Goal: Task Accomplishment & Management: Complete application form

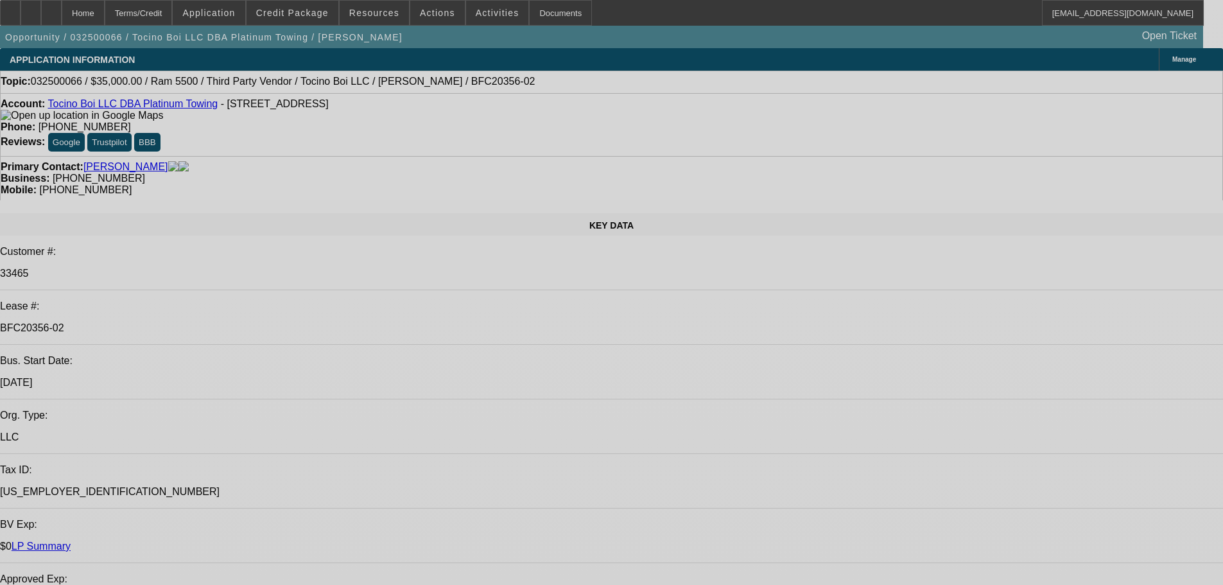
select select "0"
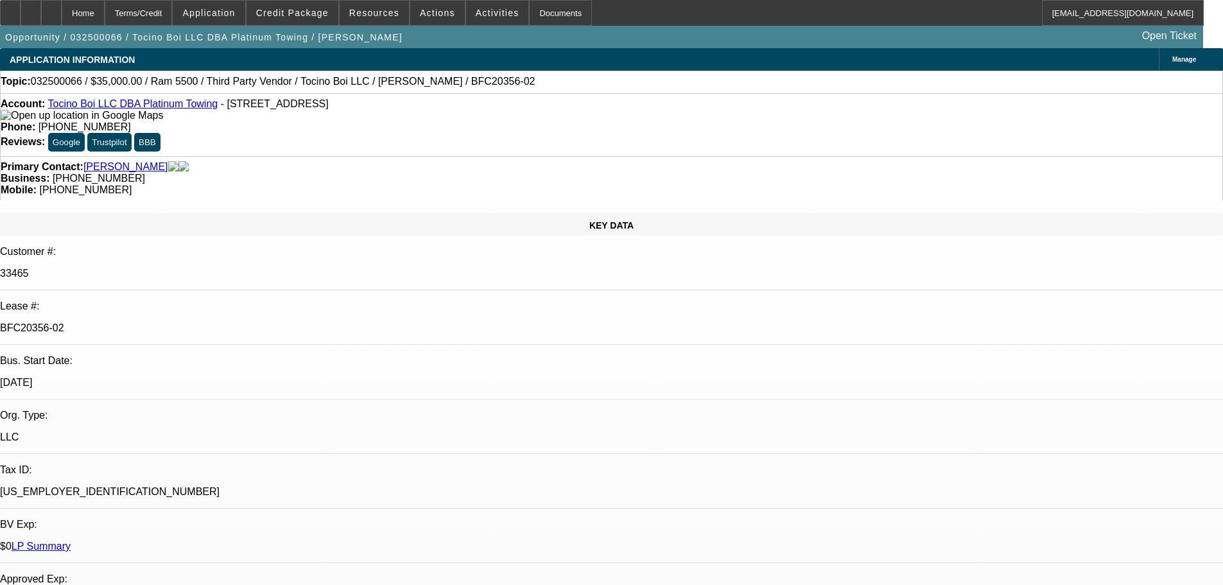
select select "0"
select select "6"
select select "0"
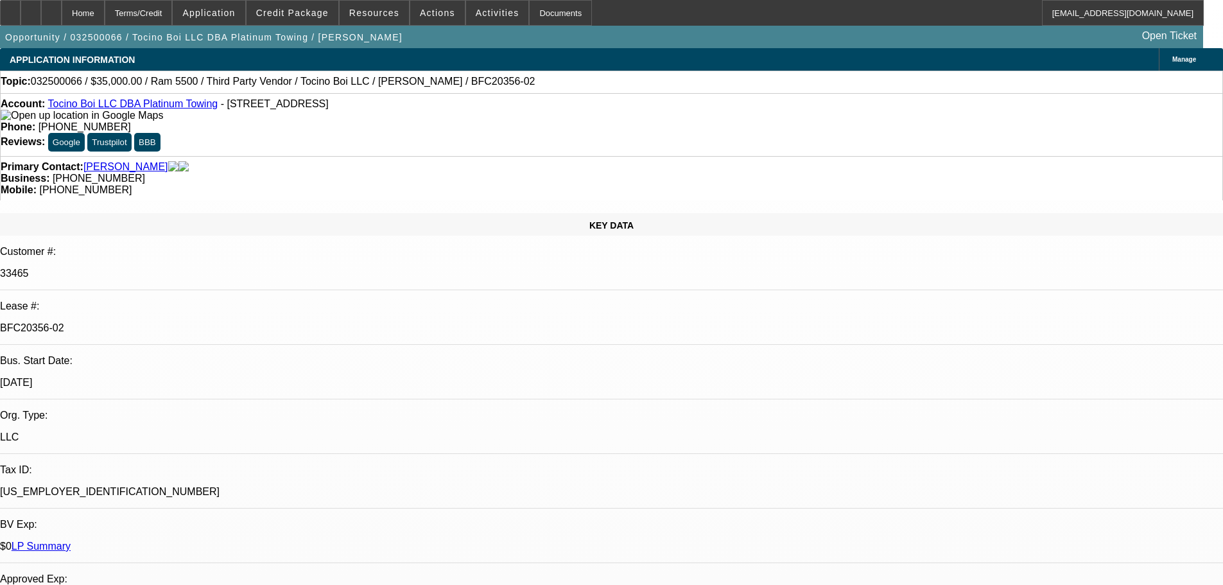
select select "0"
select select "6"
select select "0"
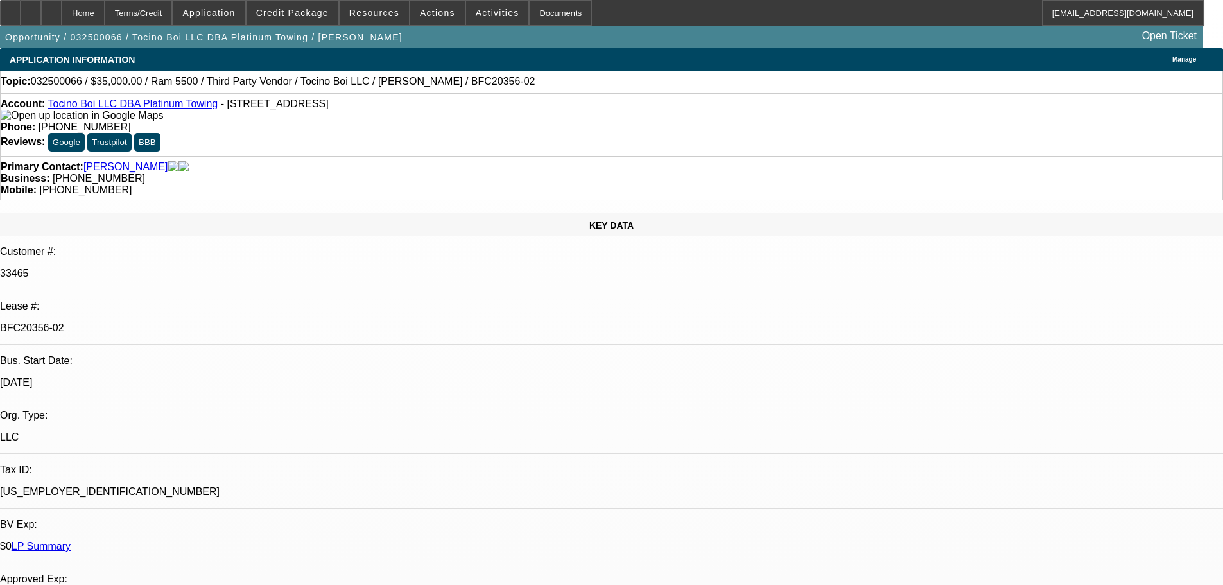
select select "6"
select select "0"
select select "6"
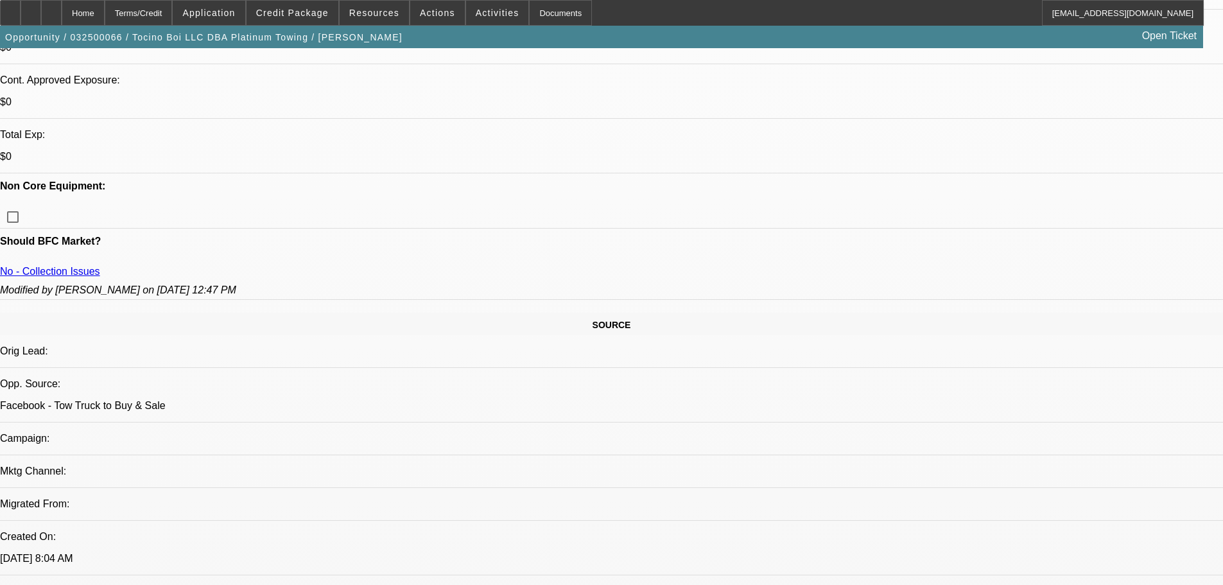
scroll to position [578, 0]
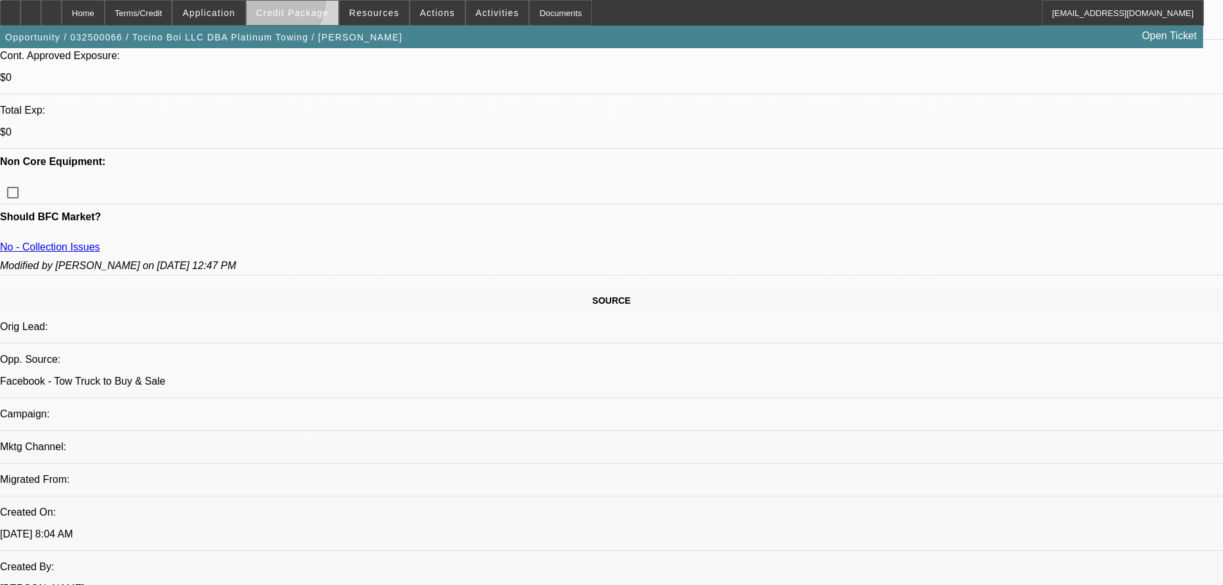
click at [295, 4] on span at bounding box center [292, 12] width 92 height 31
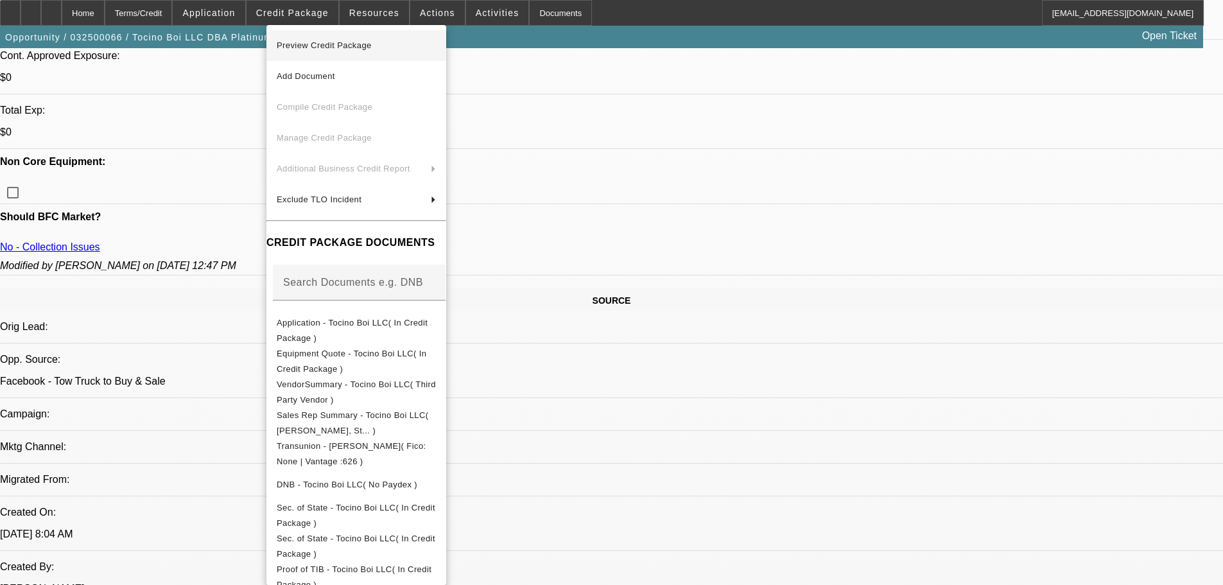
click at [310, 44] on span "Preview Credit Package" at bounding box center [324, 45] width 95 height 10
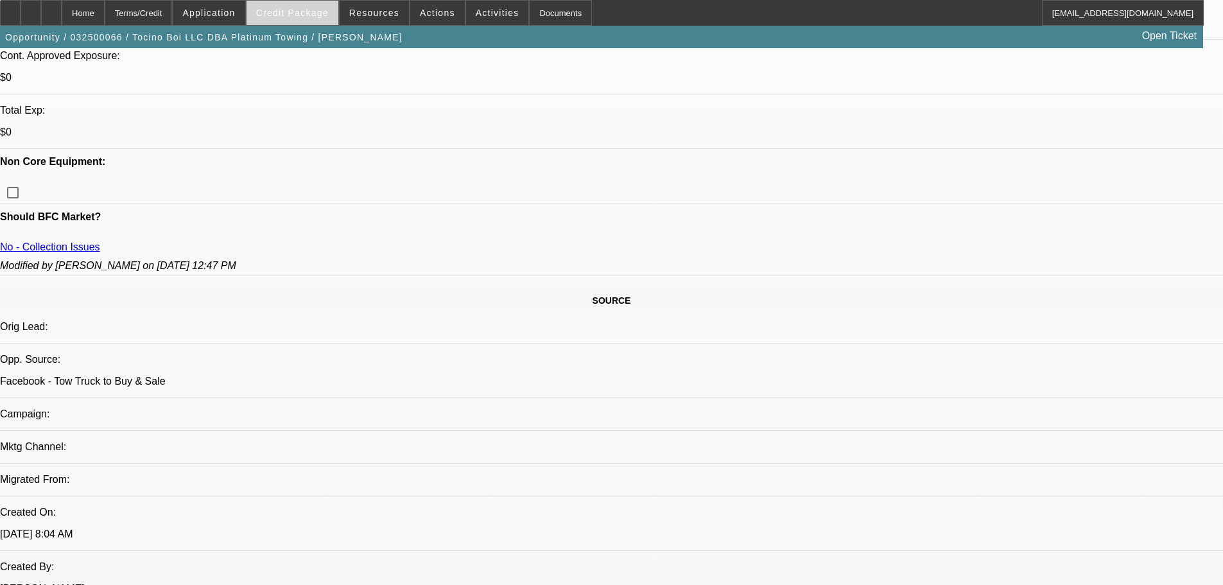
click at [305, 19] on span at bounding box center [292, 12] width 92 height 31
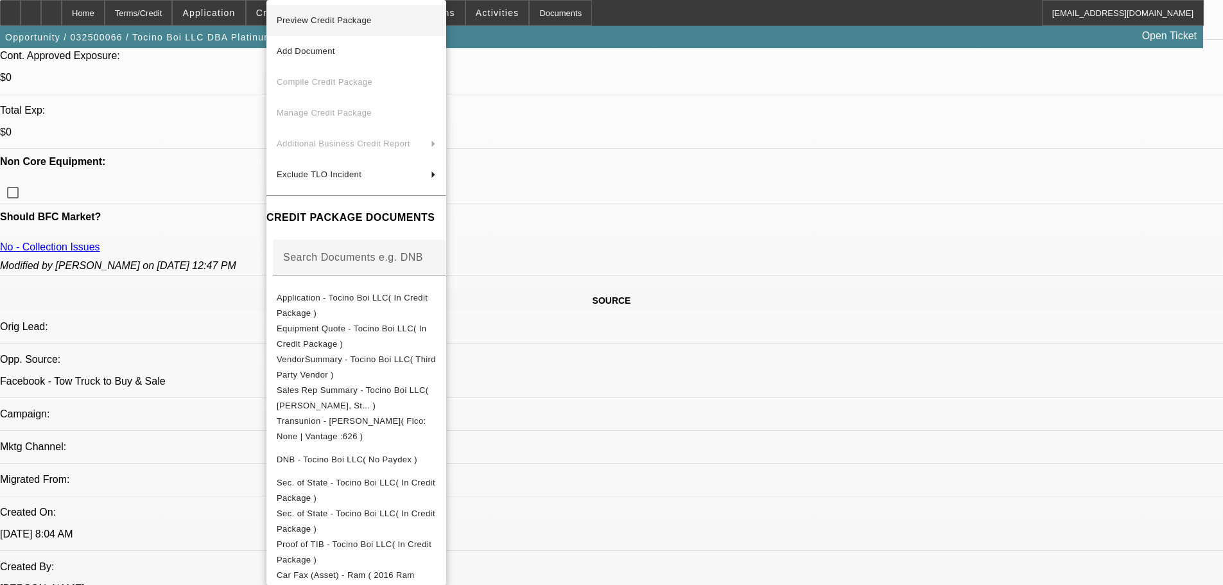
click at [328, 24] on span "Preview Credit Package" at bounding box center [324, 20] width 95 height 10
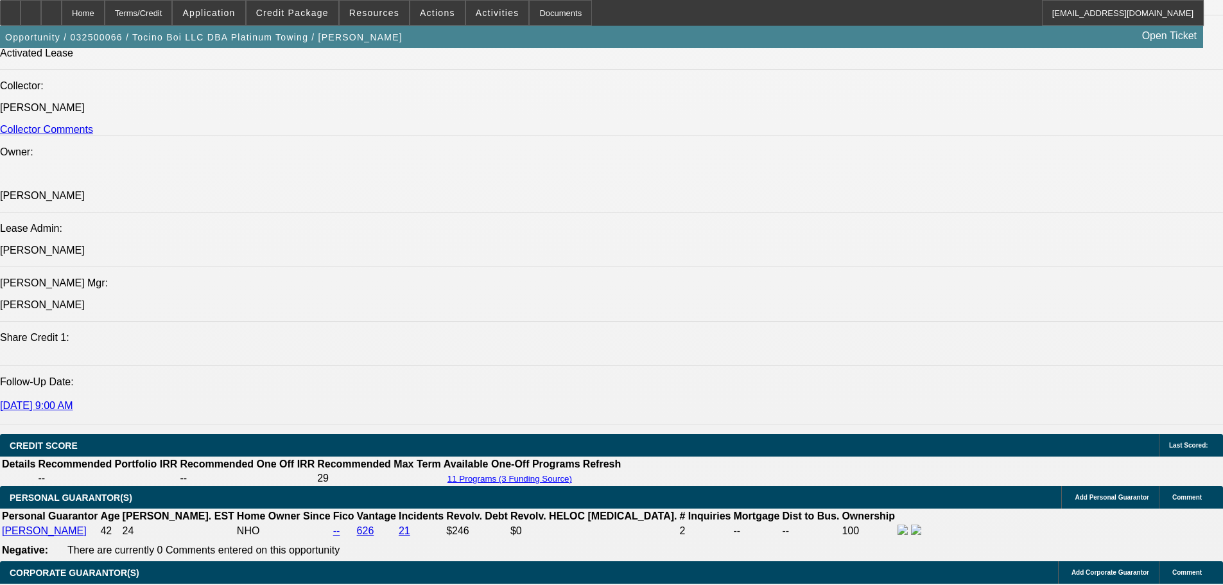
scroll to position [1669, 0]
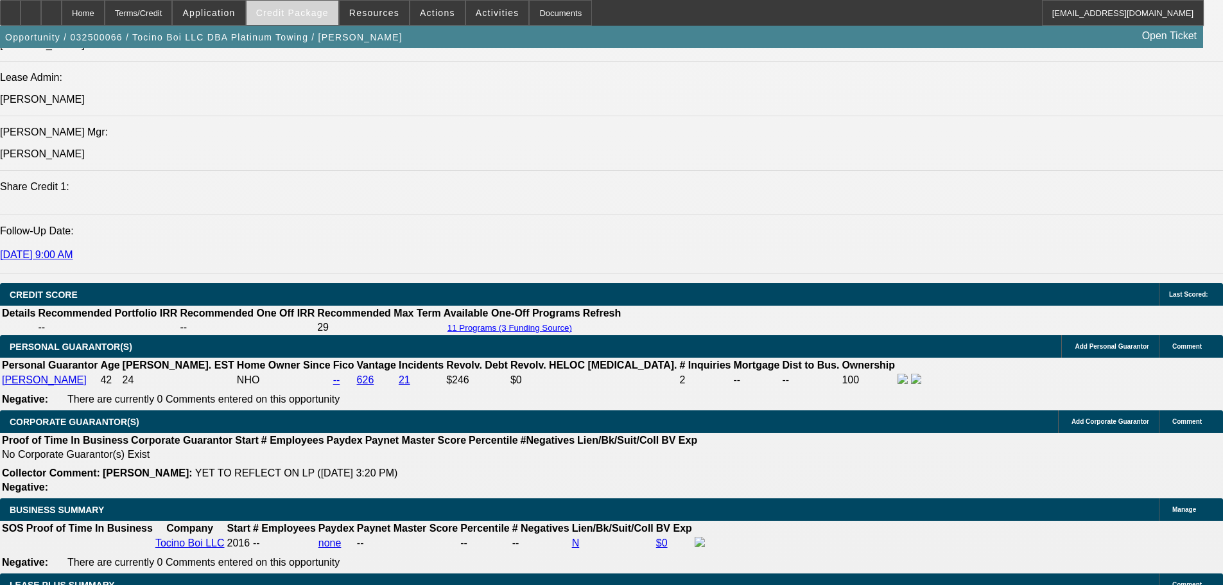
click at [317, 12] on span "Credit Package" at bounding box center [292, 13] width 73 height 10
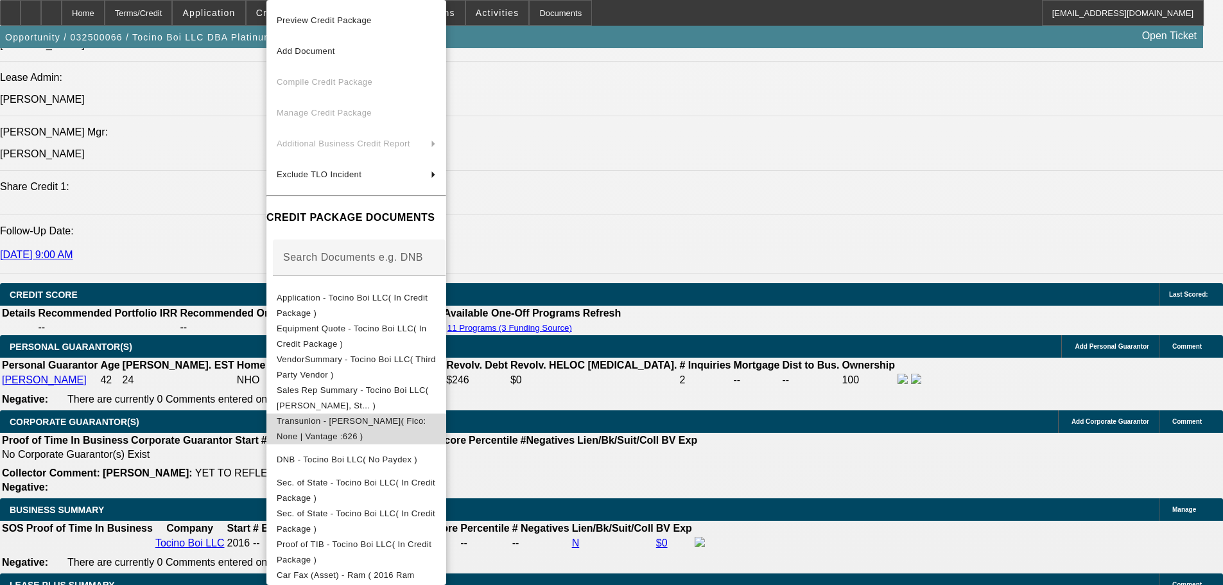
click at [332, 426] on span "Transunion - Bacon, Ira( Fico: None | Vantage :626 )" at bounding box center [352, 428] width 150 height 25
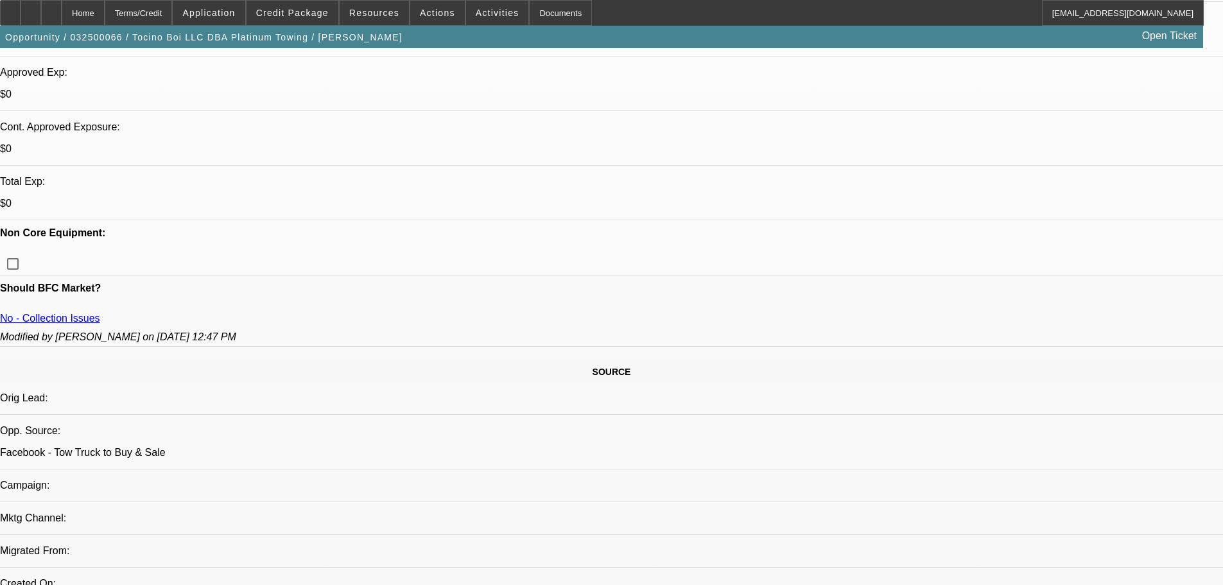
scroll to position [578, 0]
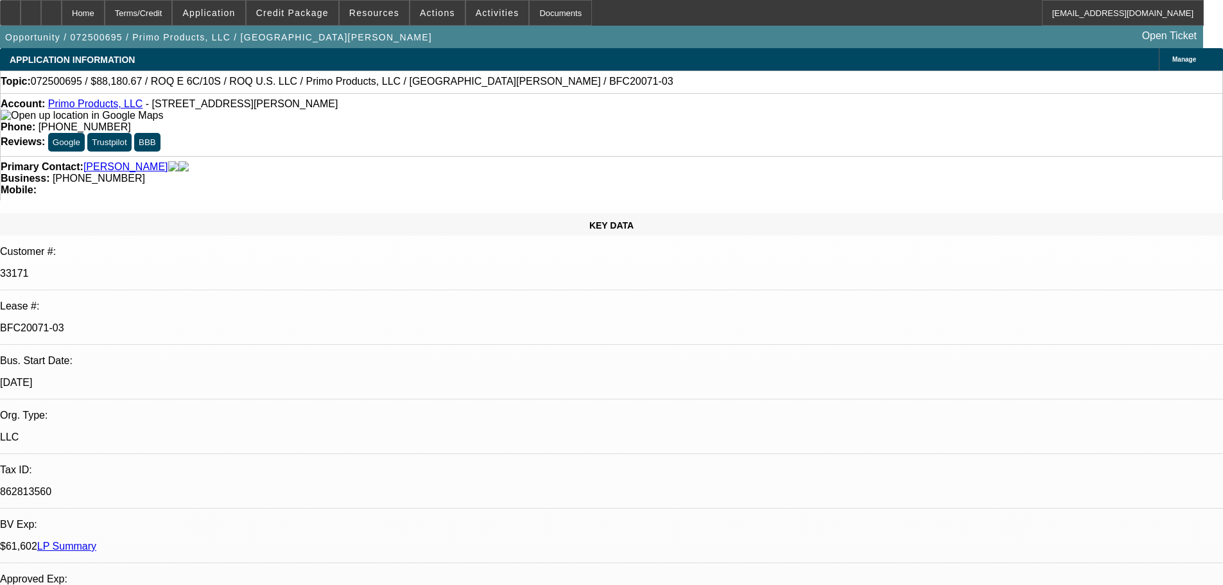
select select "0"
select select "2"
select select "0.1"
select select "4"
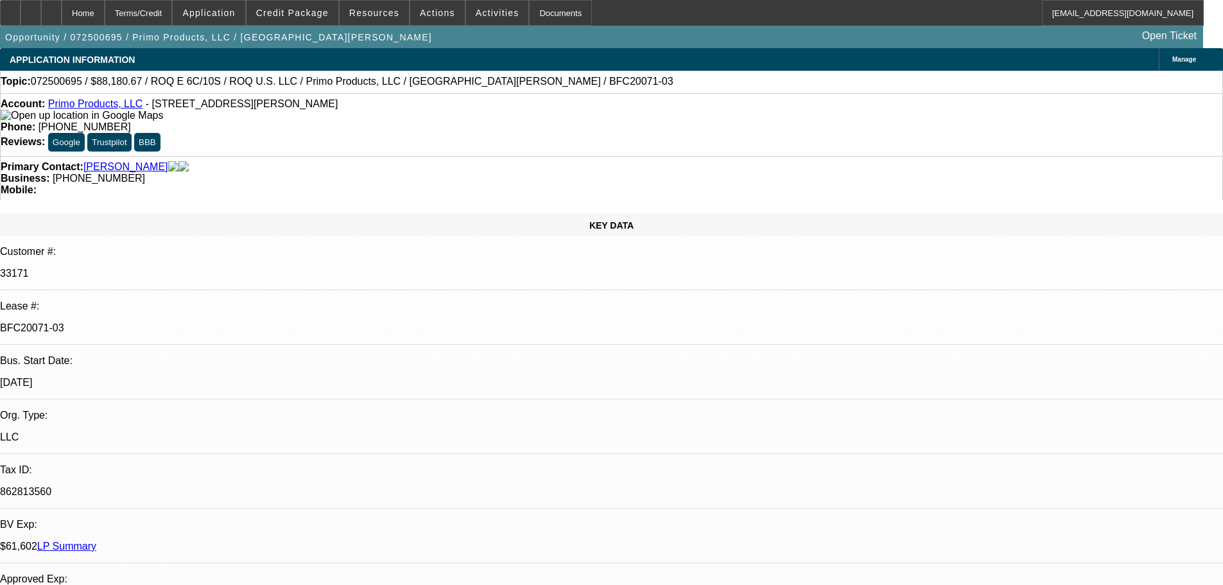
select select "0"
select select "2"
select select "0.1"
select select "4"
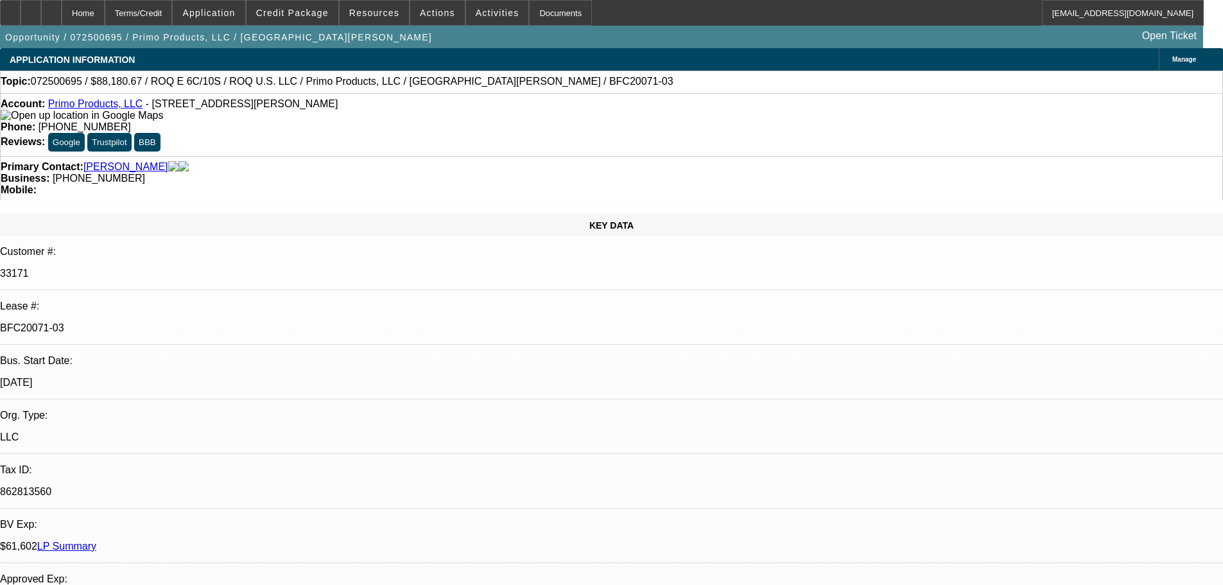
select select "0"
select select "2"
select select "0.1"
select select "4"
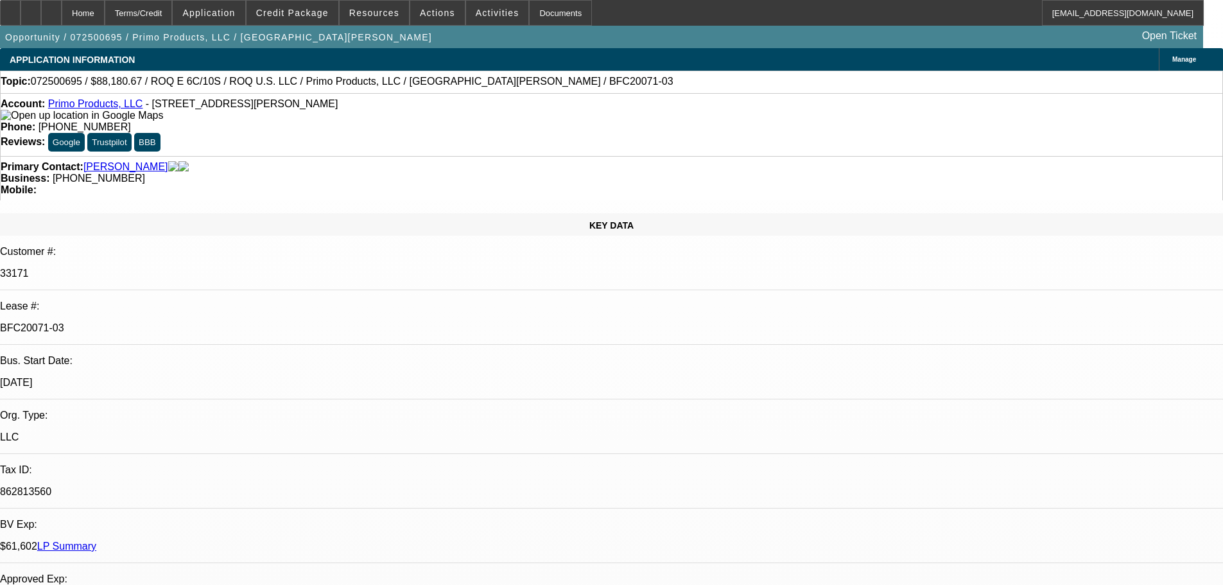
select select "0"
select select "2"
select select "0.1"
select select "4"
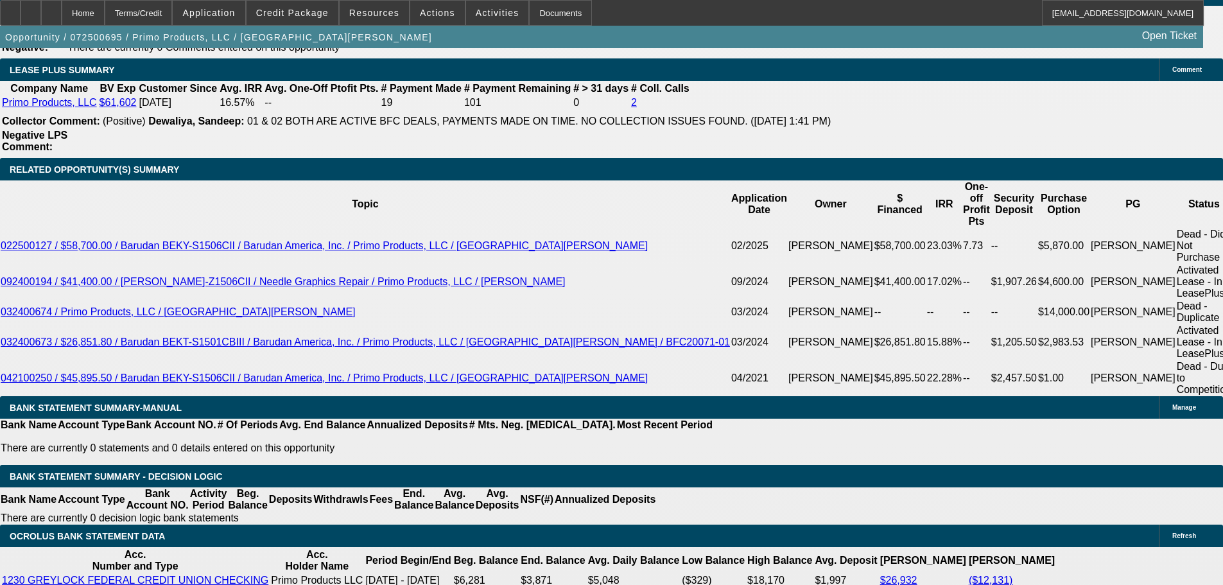
scroll to position [2375, 0]
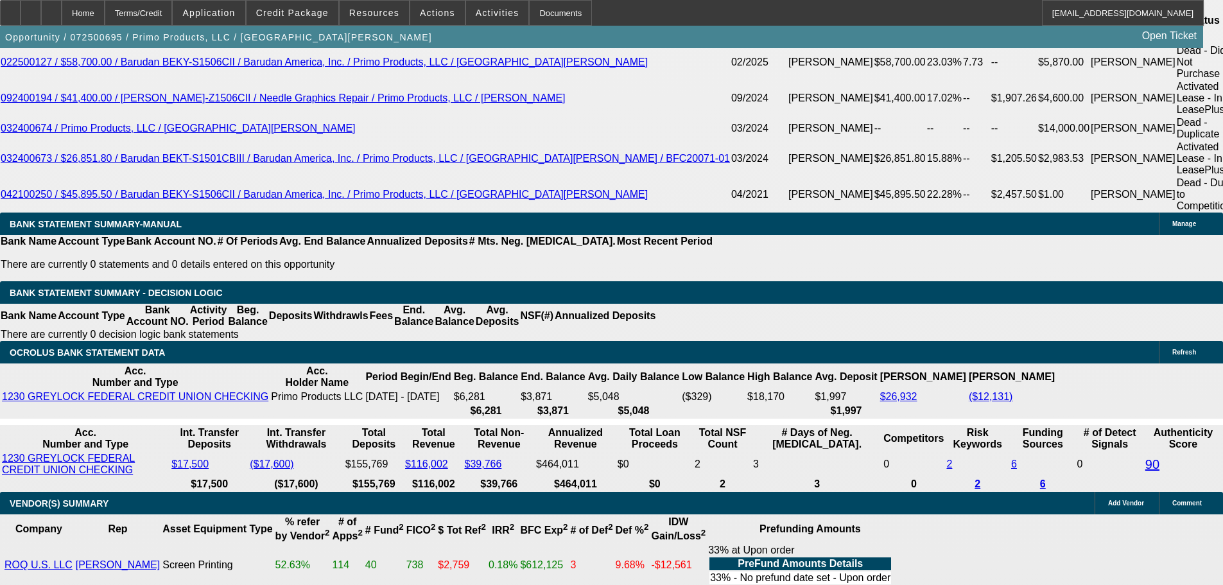
select select "5"
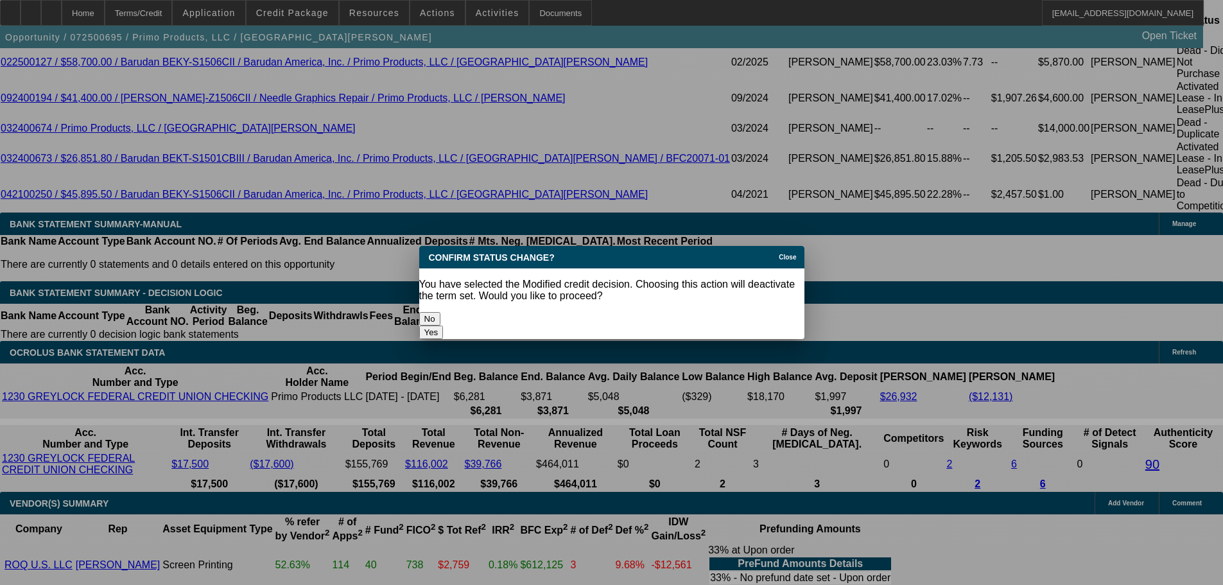
scroll to position [0, 0]
click at [444, 325] on button "Yes" at bounding box center [431, 331] width 24 height 13
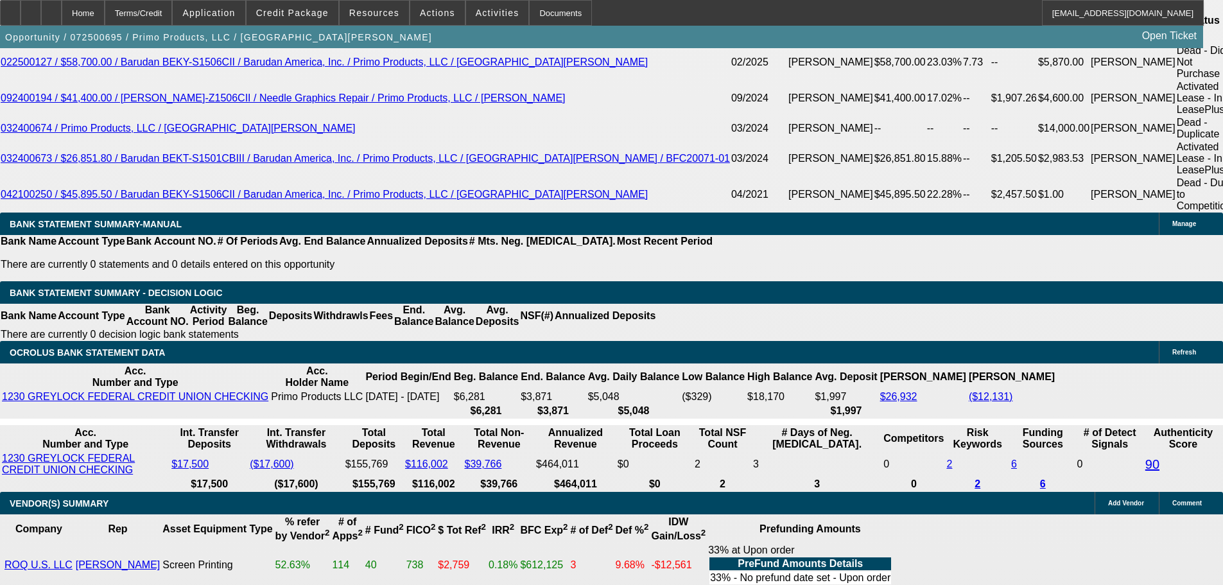
scroll to position [2375, 0]
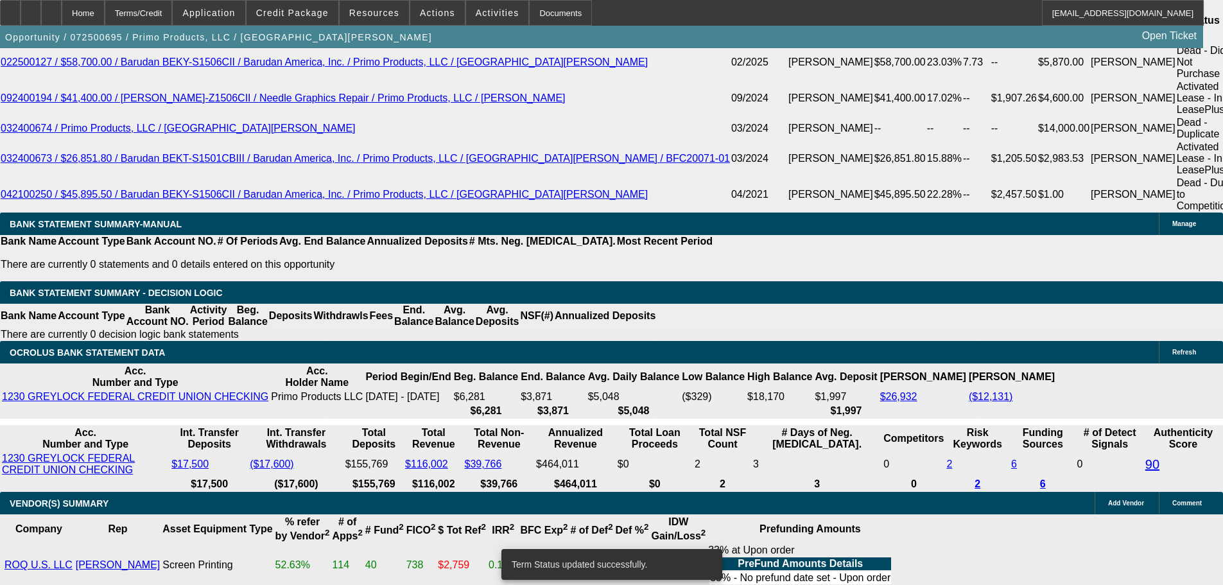
select select "0"
select select "2"
select select "0.1"
select select "4"
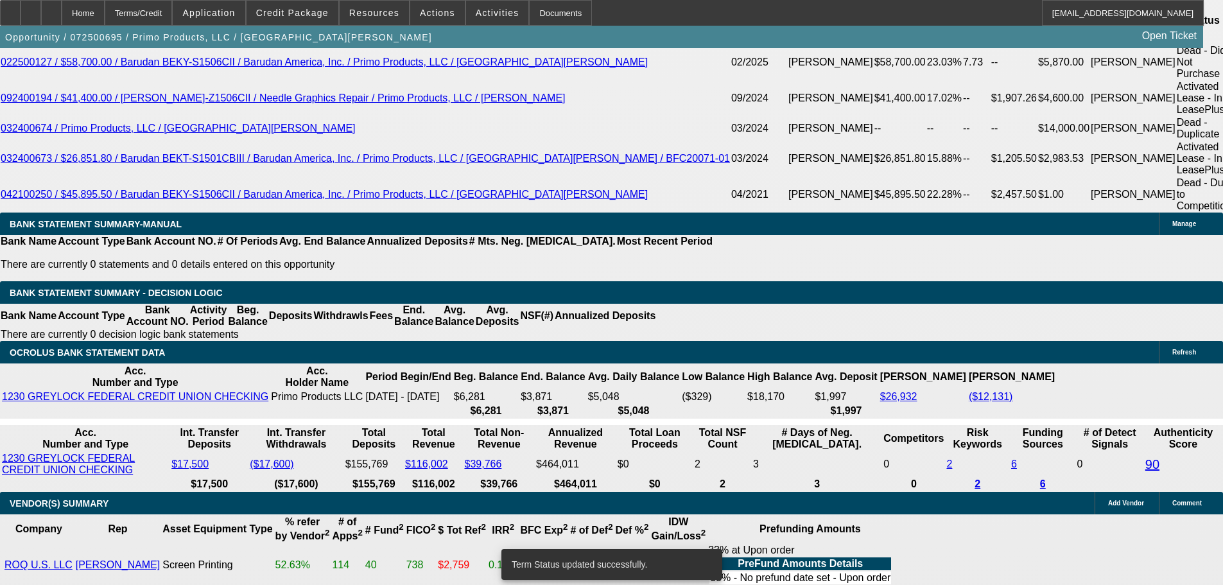
select select "0"
select select "2"
select select "0.1"
select select "4"
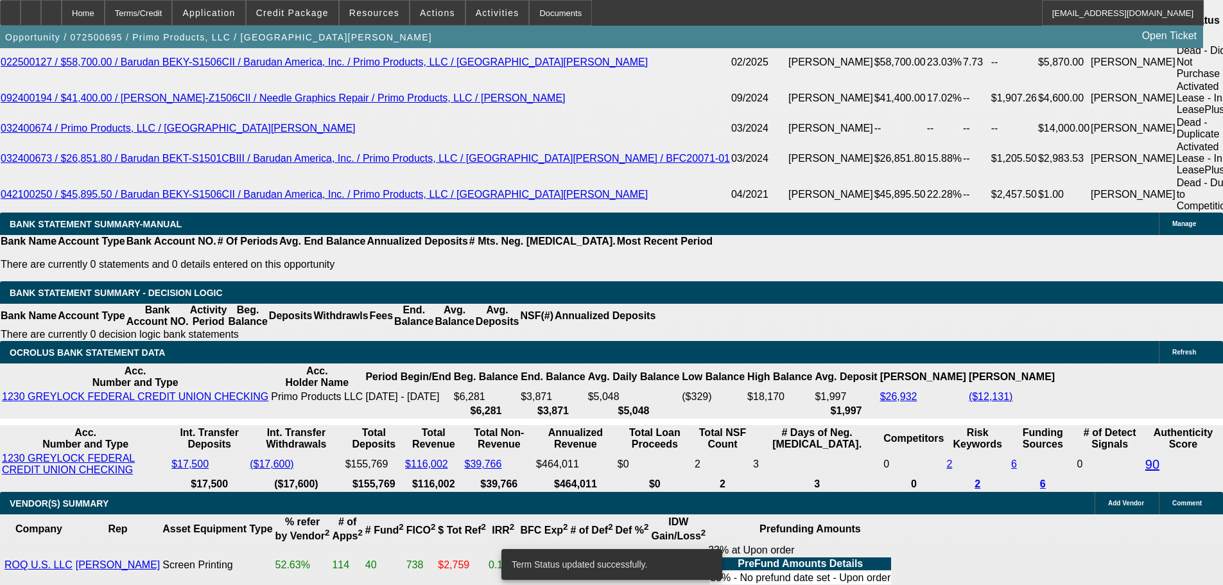
select select "0"
select select "2"
select select "0.1"
select select "4"
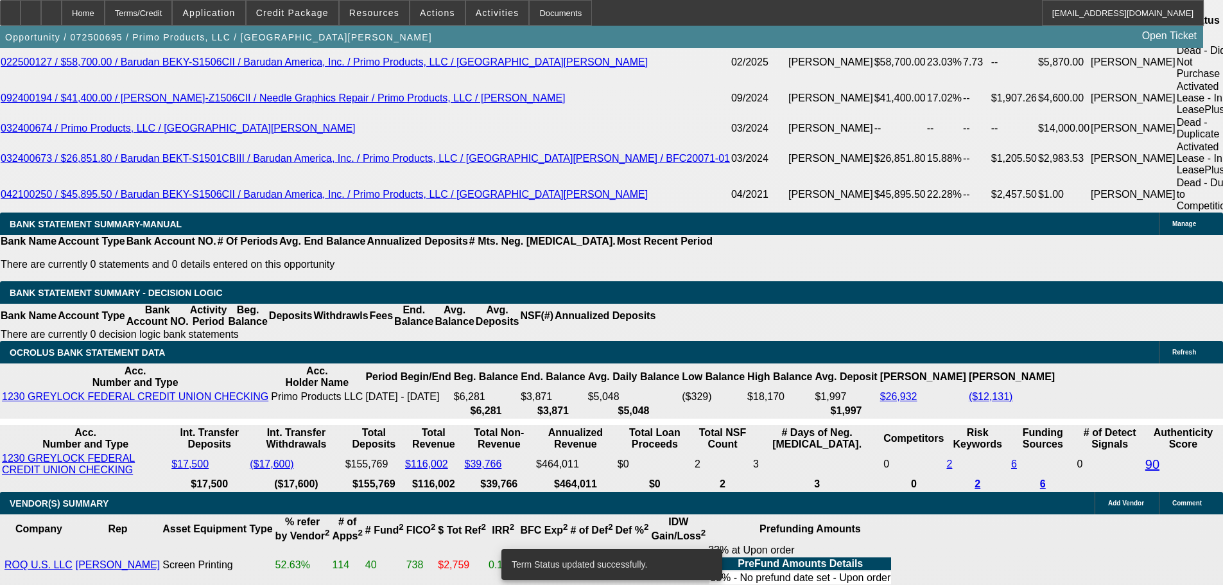
select select "0"
select select "2"
select select "0.1"
select select "4"
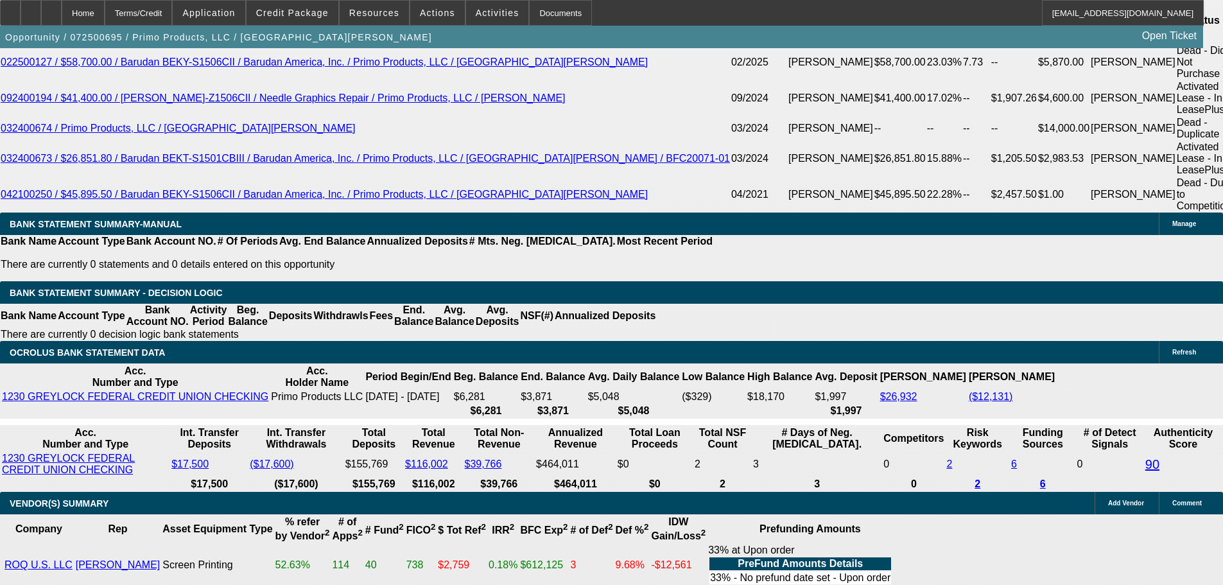
select select "5"
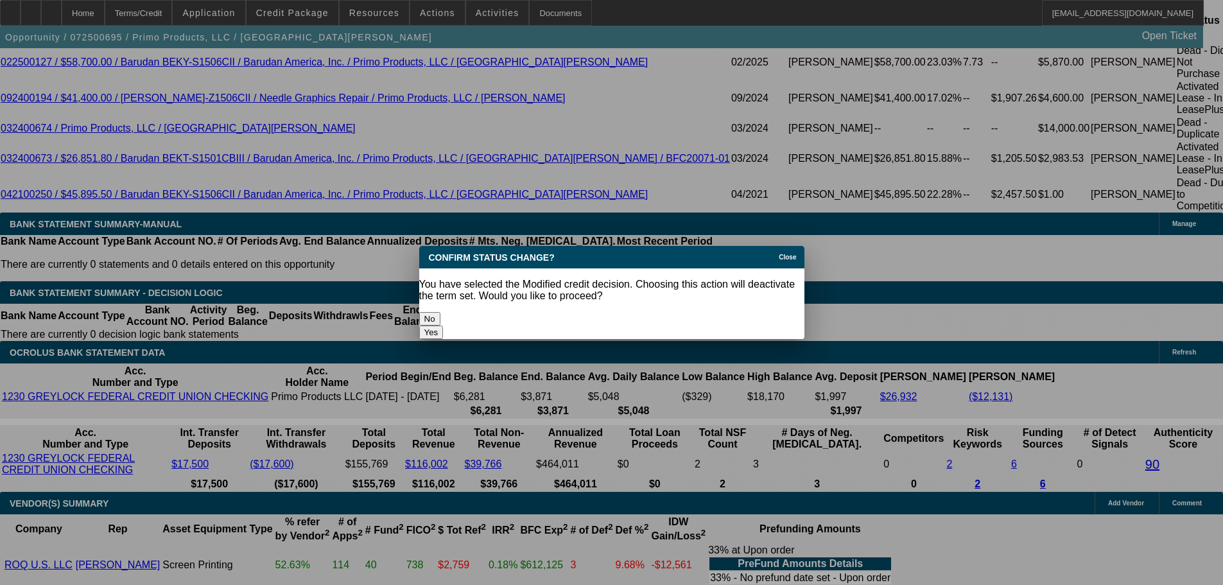
scroll to position [0, 0]
click at [444, 325] on button "Yes" at bounding box center [431, 331] width 24 height 13
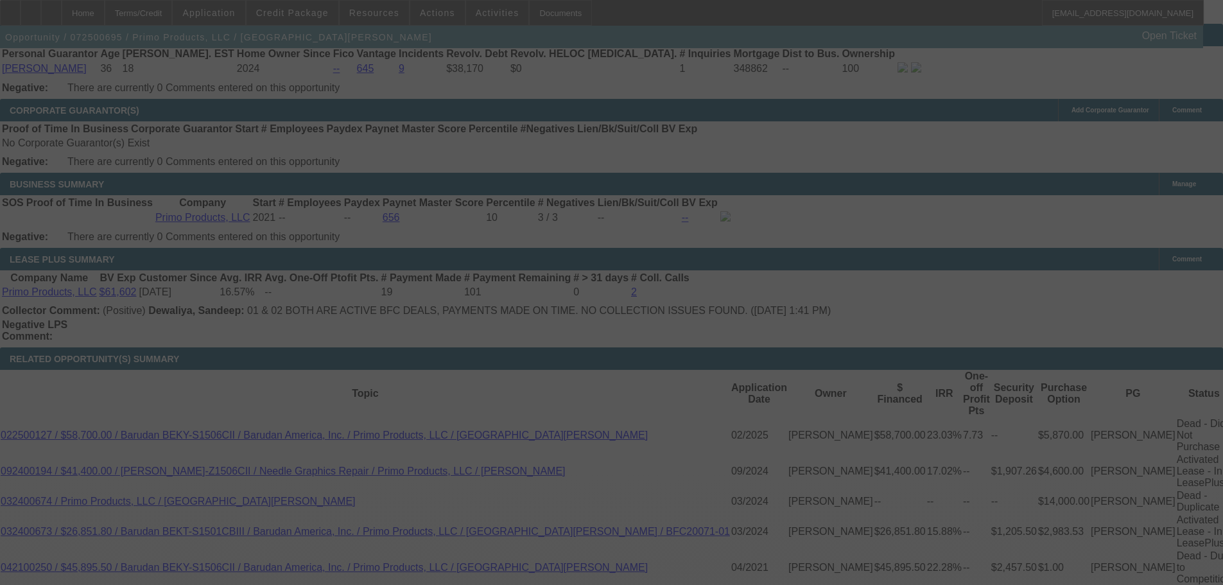
scroll to position [2247, 0]
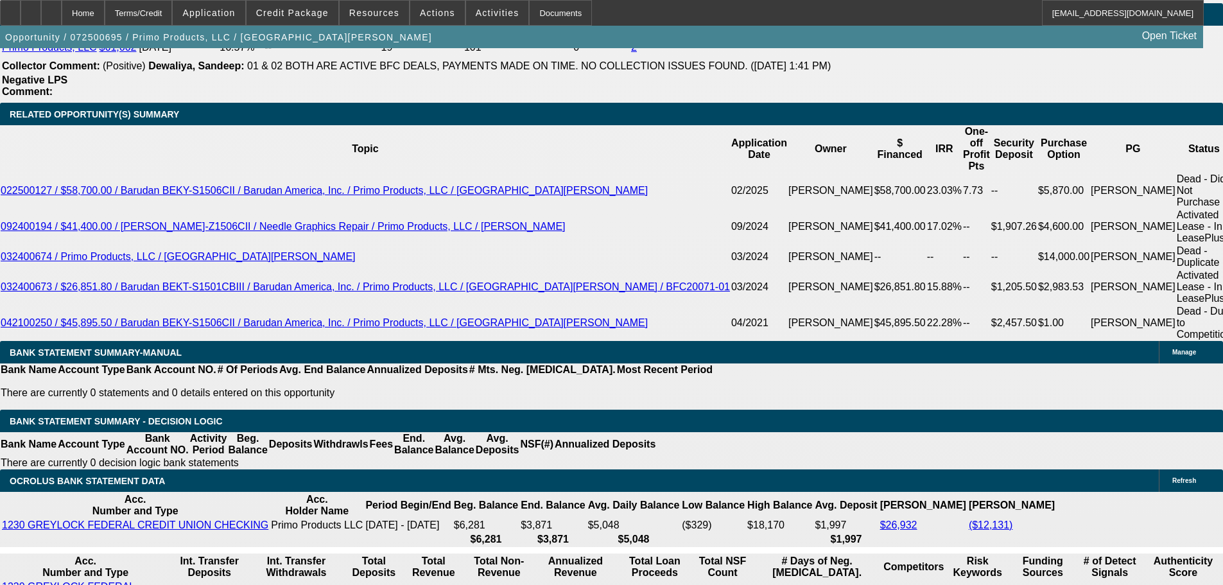
select select "0"
select select "2"
select select "0.1"
select select "4"
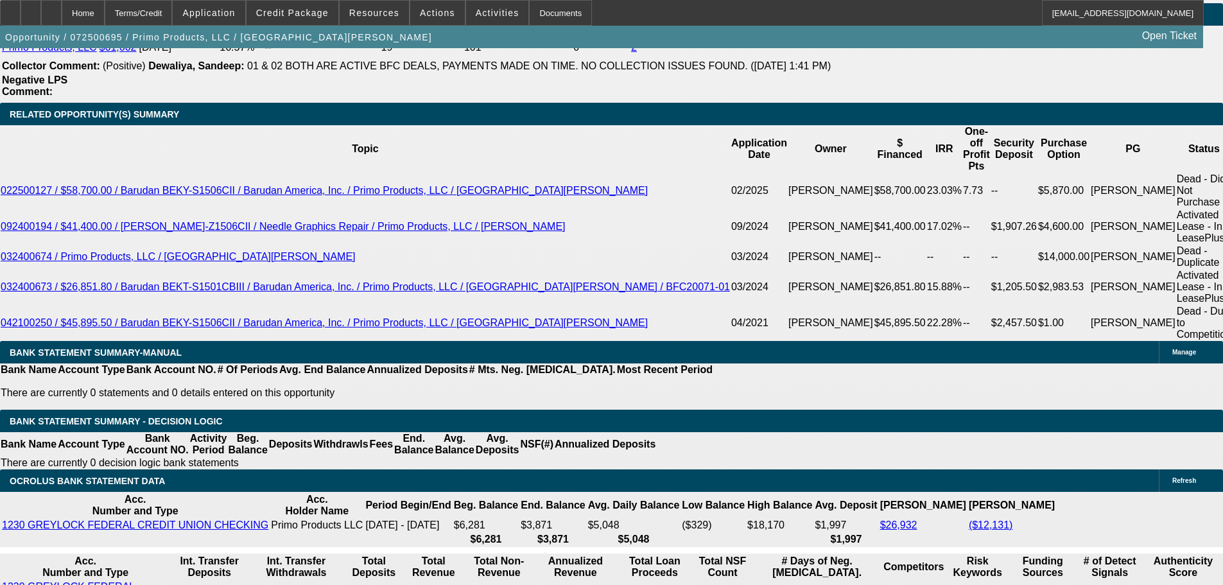
select select "0"
select select "2"
select select "0.1"
select select "4"
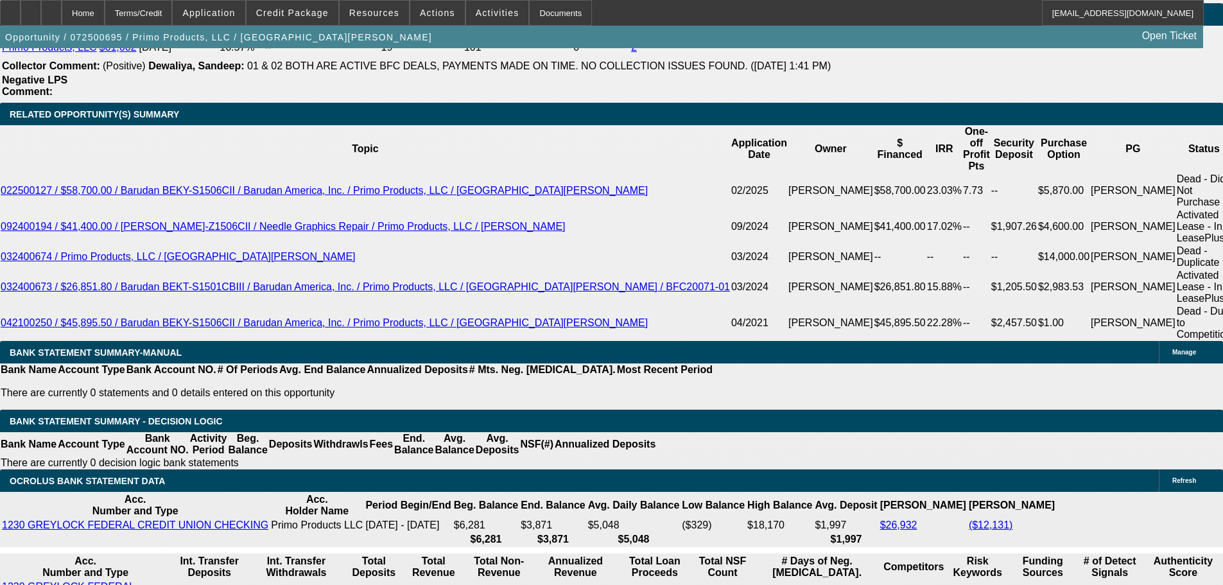
select select "0"
select select "2"
select select "0.1"
select select "4"
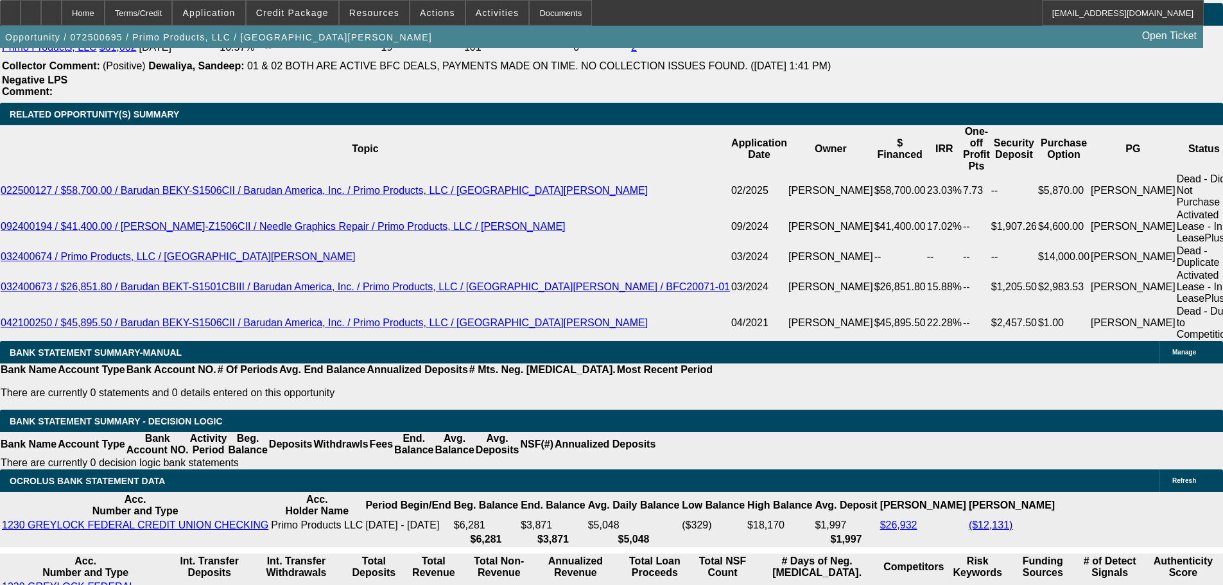
select select "0"
select select "2"
select select "0.1"
select select "4"
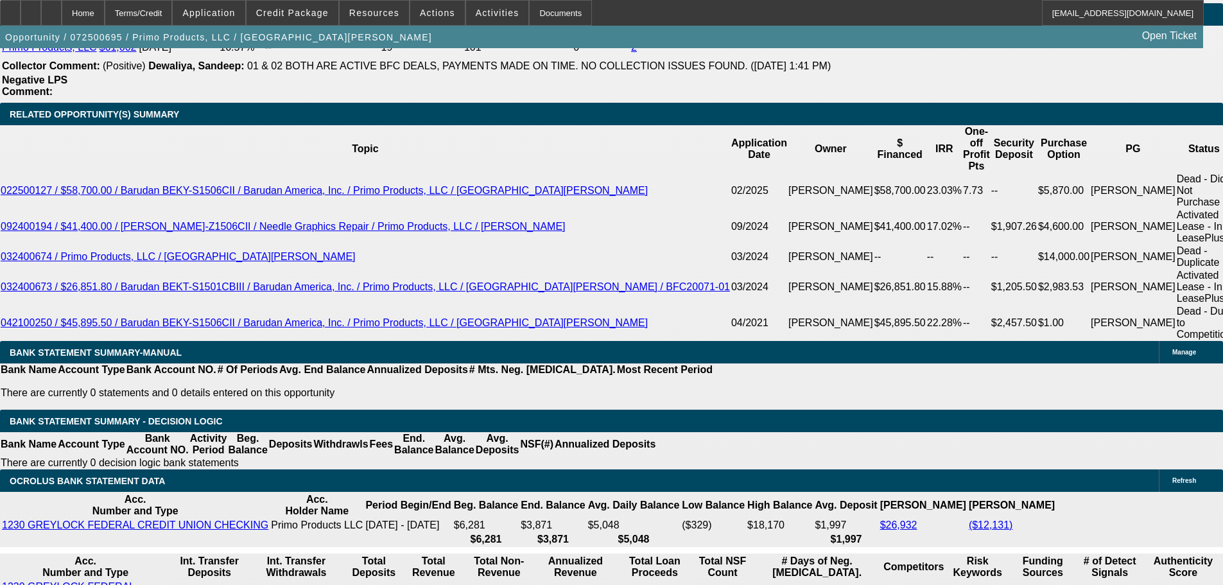
scroll to position [2232, 0]
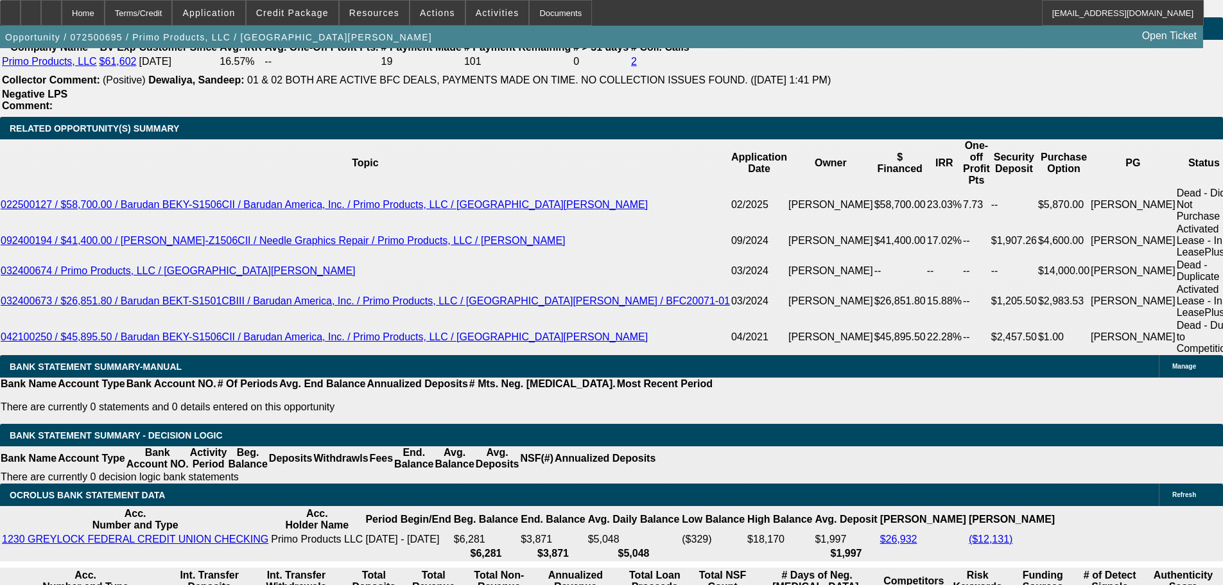
drag, startPoint x: 401, startPoint y: 196, endPoint x: 465, endPoint y: 207, distance: 65.1
type input "$8,000.00"
type input "UNKNOWN"
type input "$3,775.00"
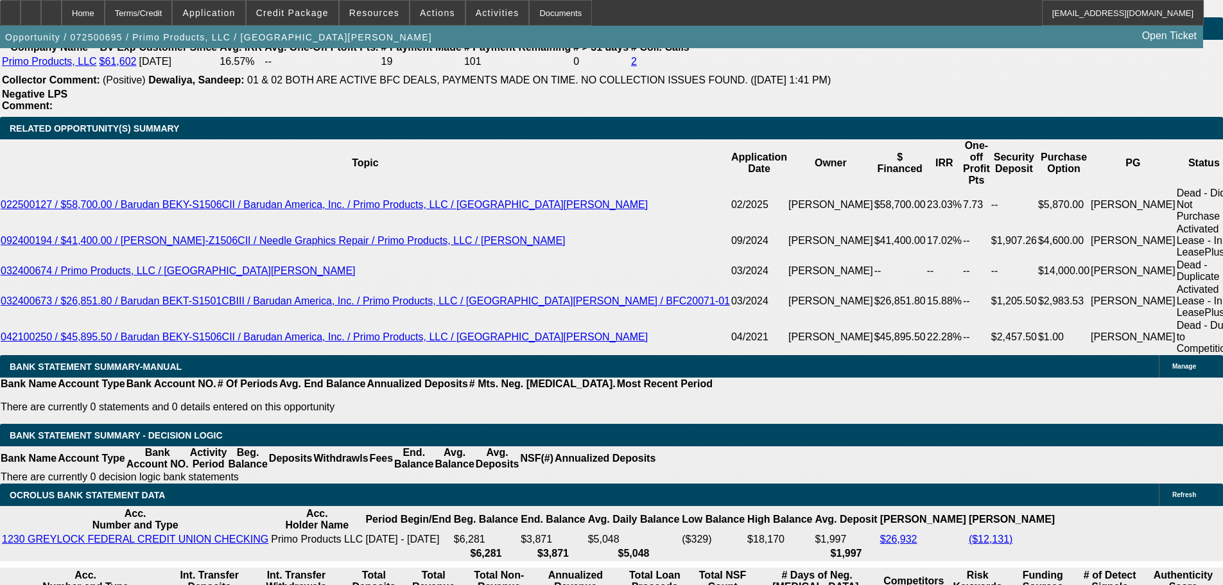
type input "$1,887.50"
type input "9"
type input "$8,000.00"
type input "UNKNOWN"
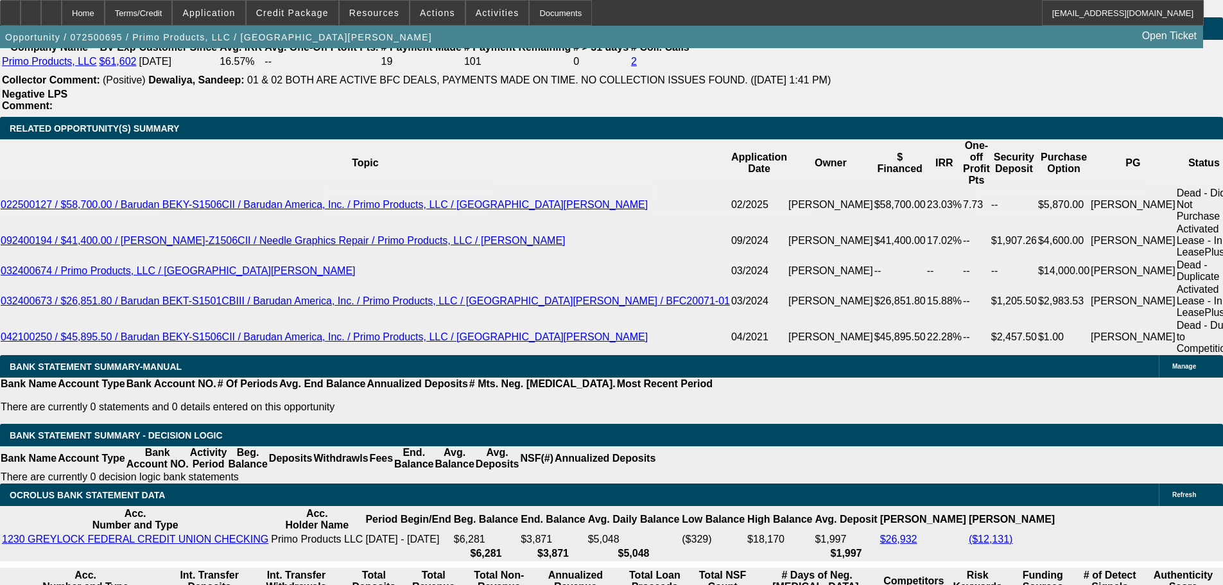
scroll to position [2104, 0]
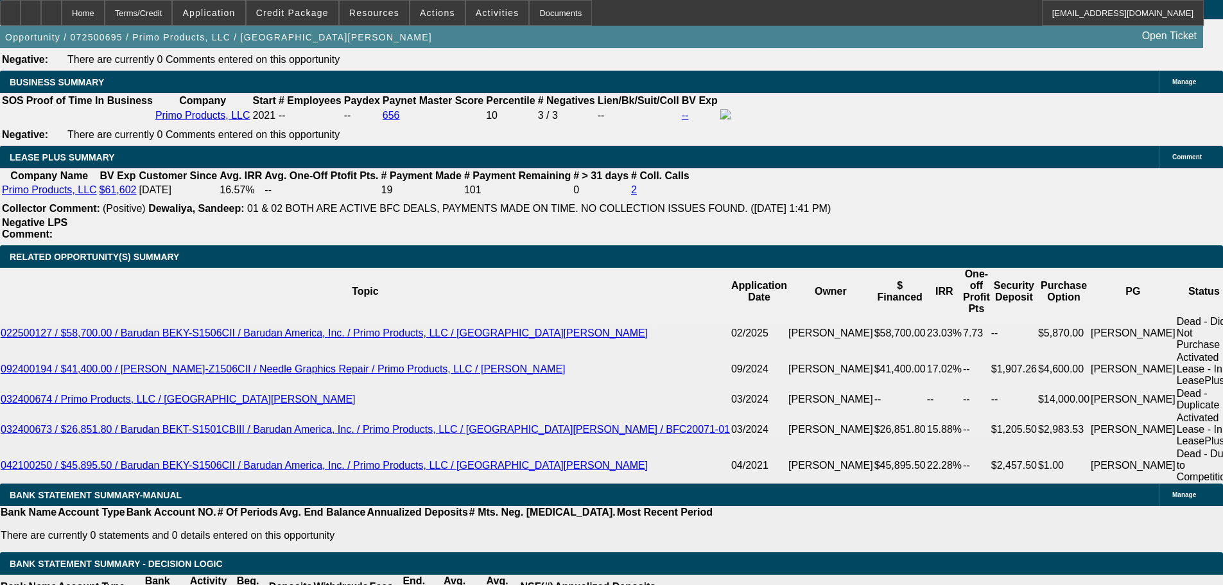
type input "$2,067.55"
type input "$4,135.10"
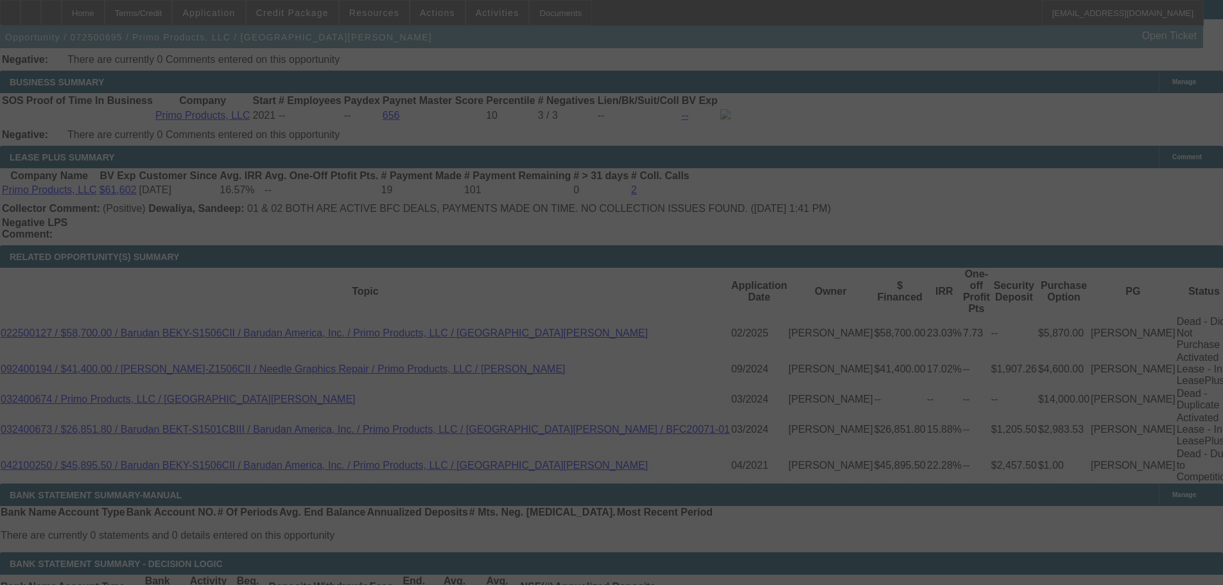
select select "0"
select select "2"
select select "0.1"
select select "4"
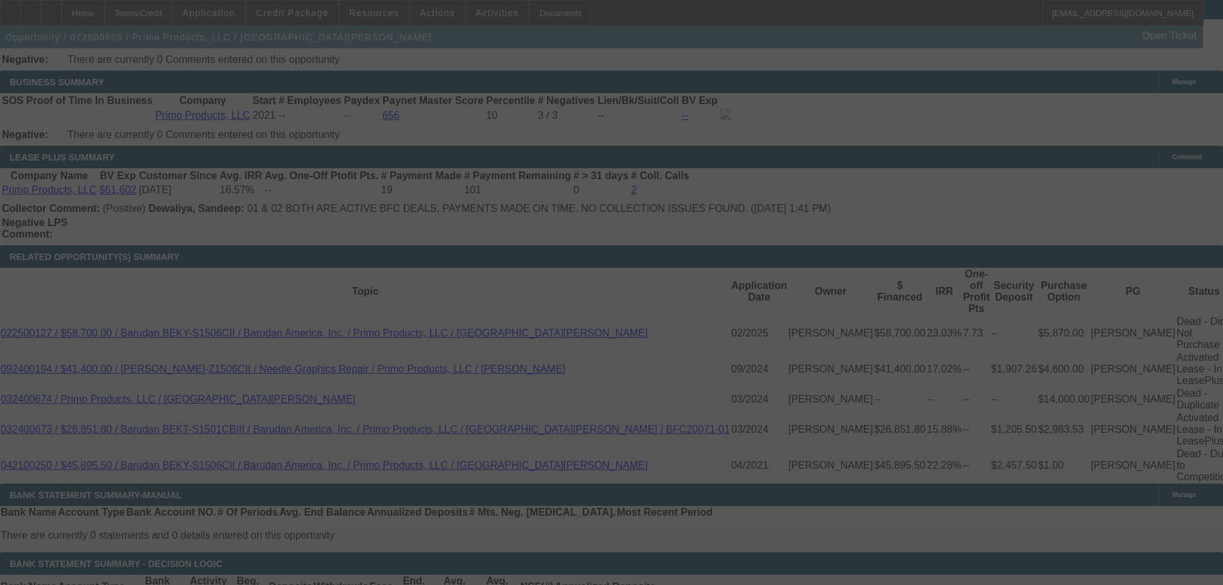
click at [911, 147] on div at bounding box center [611, 292] width 1223 height 585
select select "0"
select select "2"
select select "0.1"
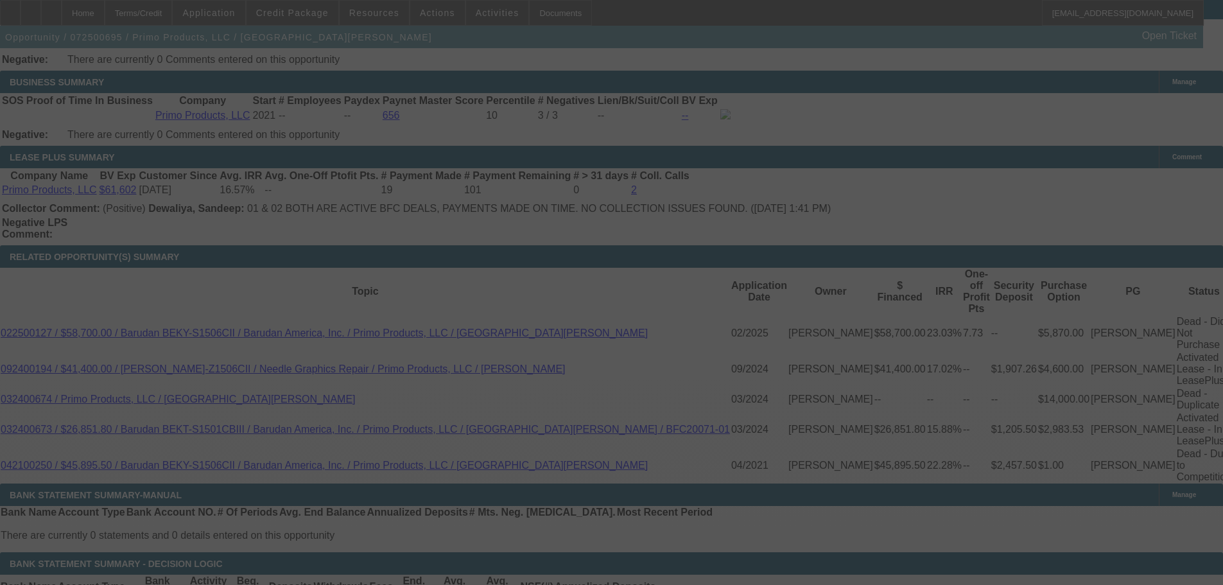
select select "4"
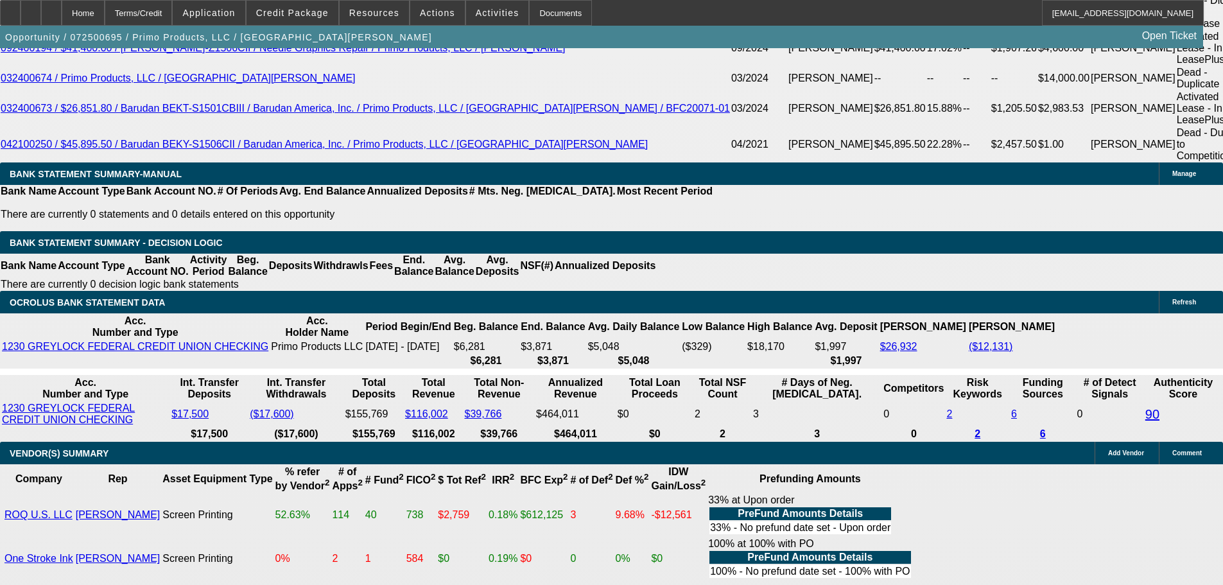
select select "3"
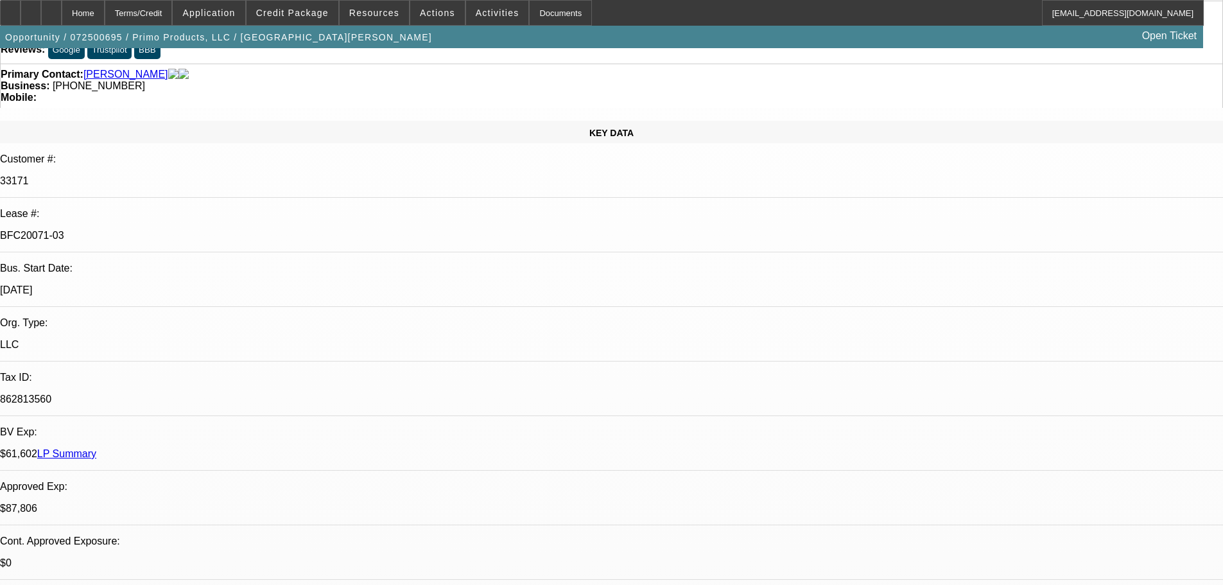
scroll to position [321, 0]
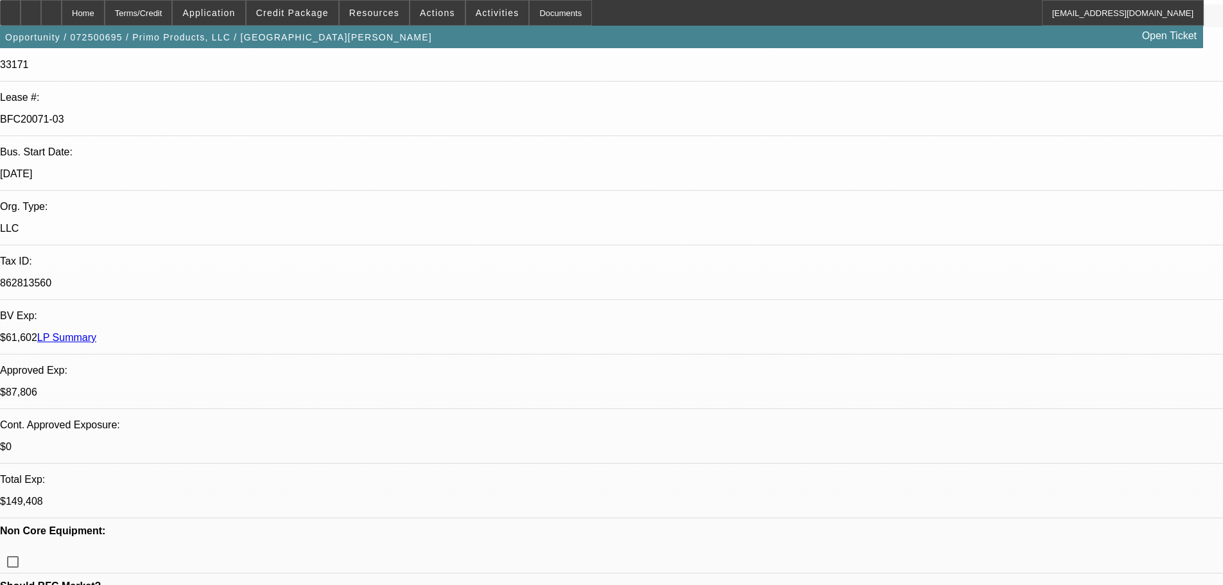
scroll to position [513, 0]
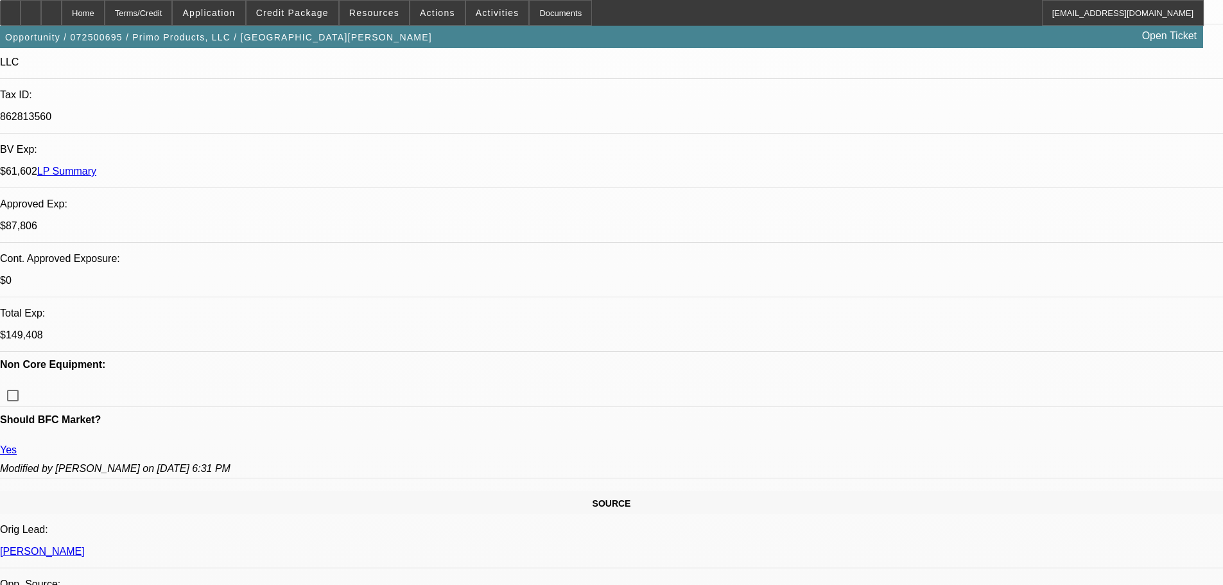
scroll to position [385, 0]
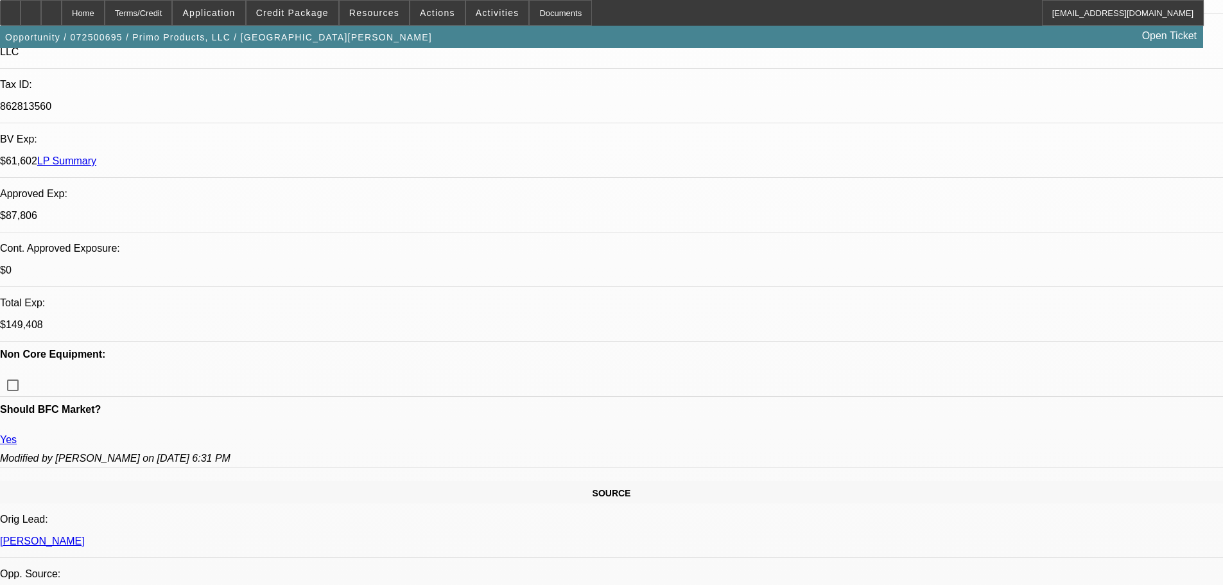
type textarea "YEAH ITS " THE SAME EQUIPMENT COST " HOWEVER ITS NOT THE SAME EQUIPMENT . HERE …"
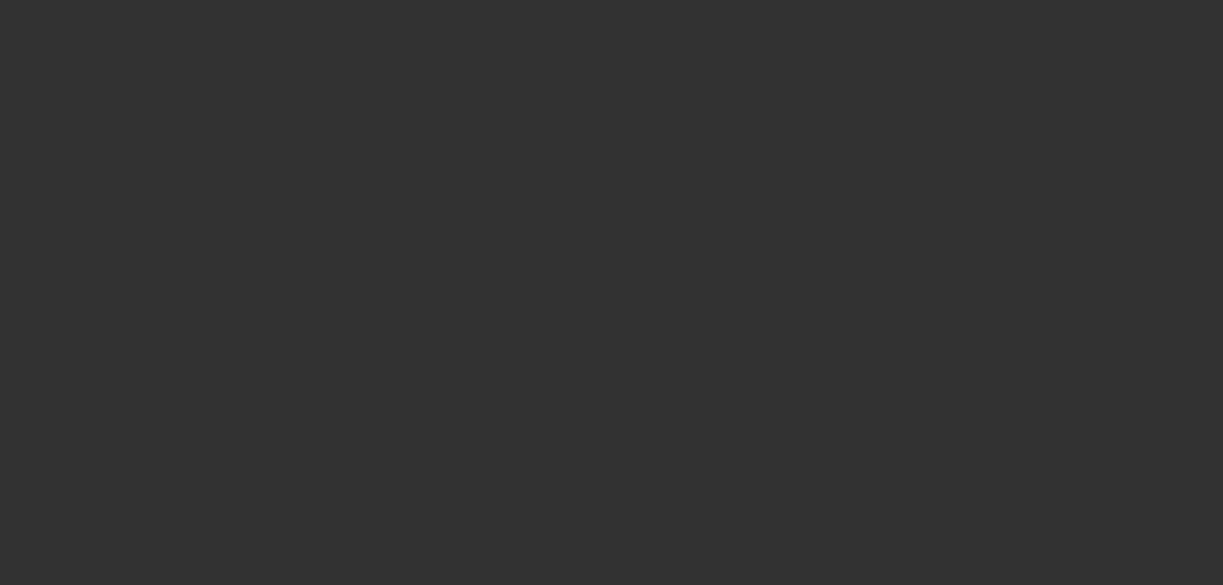
scroll to position [0, 0]
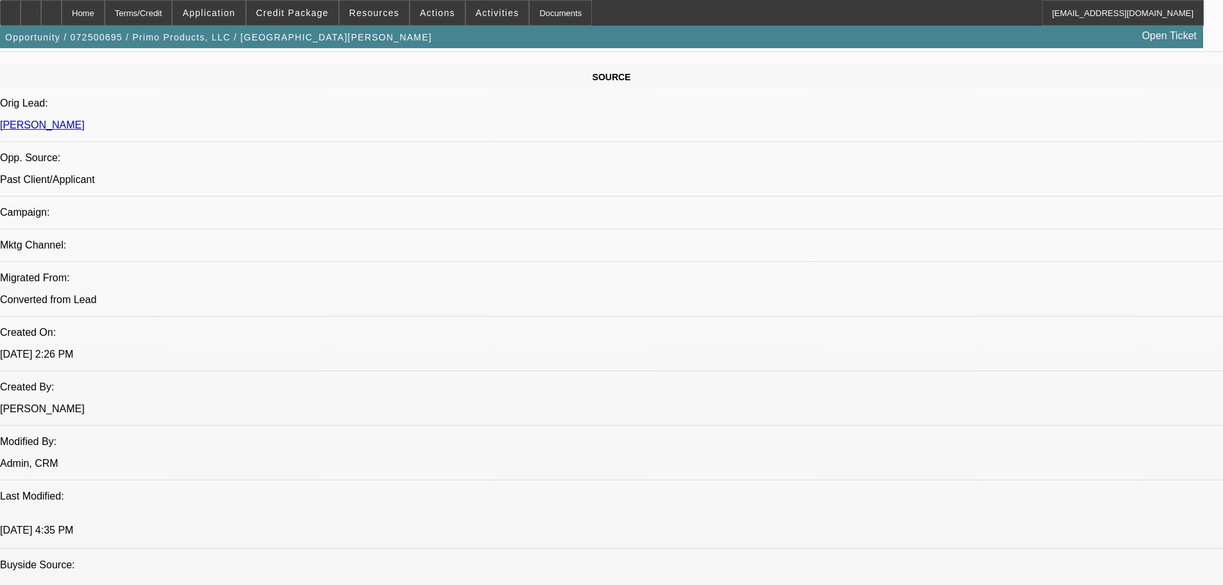
select select "0"
select select "2"
select select "0.1"
select select "4"
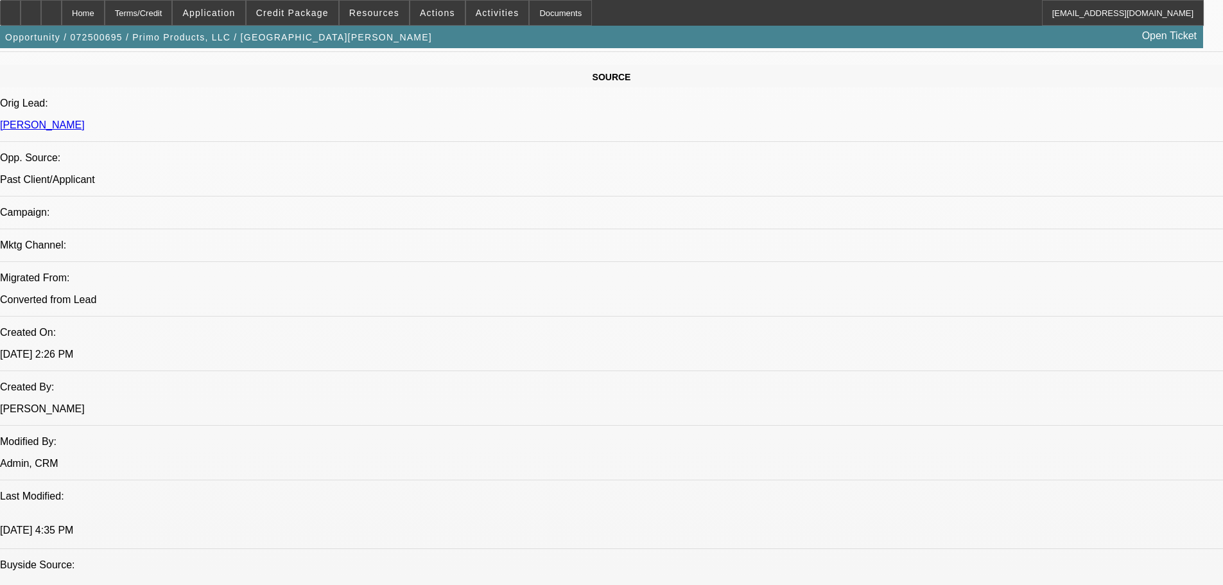
select select "0"
select select "2"
select select "0.1"
select select "4"
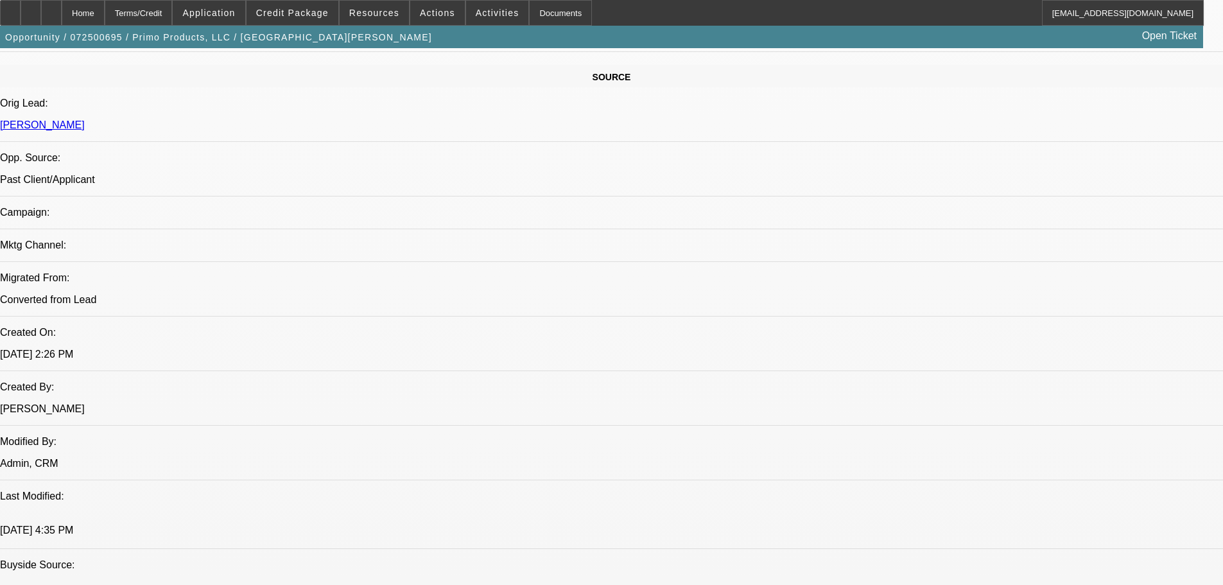
select select "0"
select select "2"
select select "0.1"
select select "4"
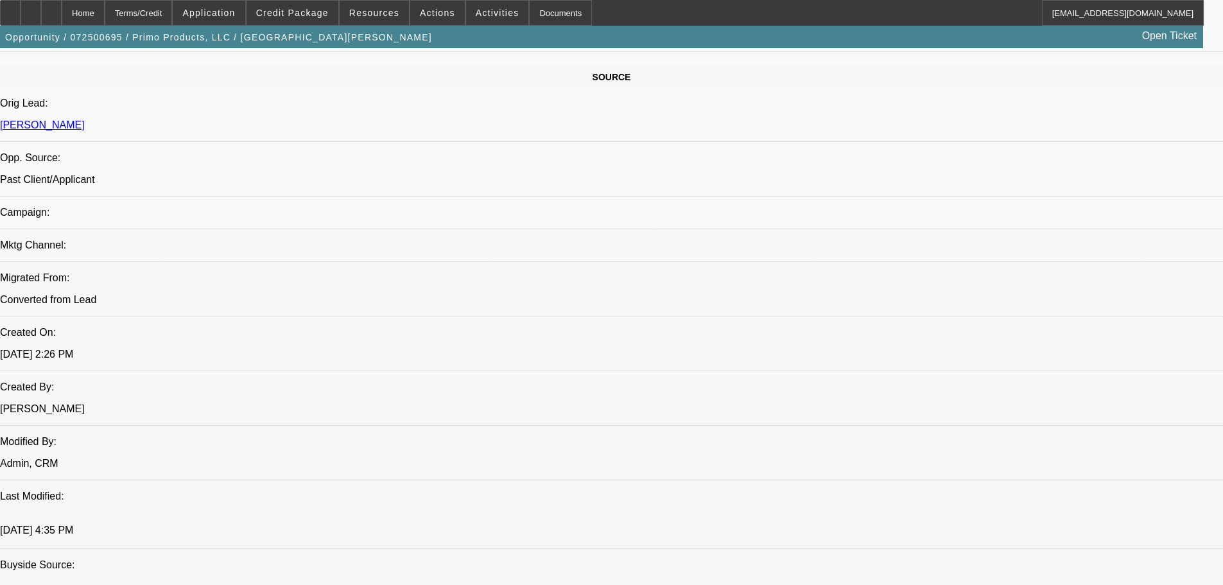
select select "0"
select select "2"
select select "0.1"
select select "4"
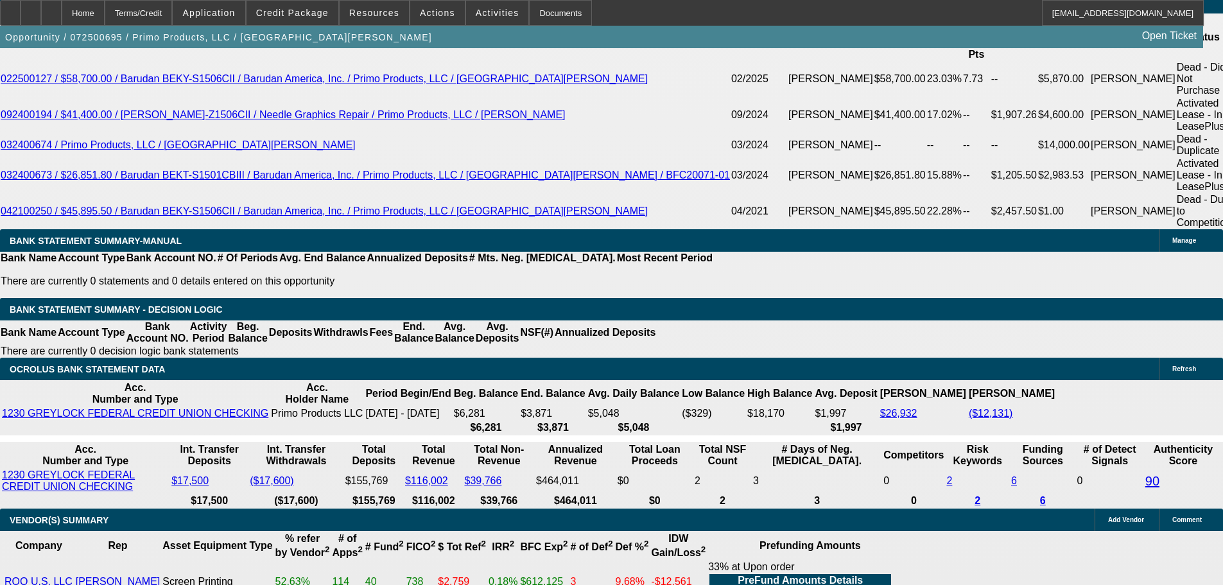
scroll to position [2632, 0]
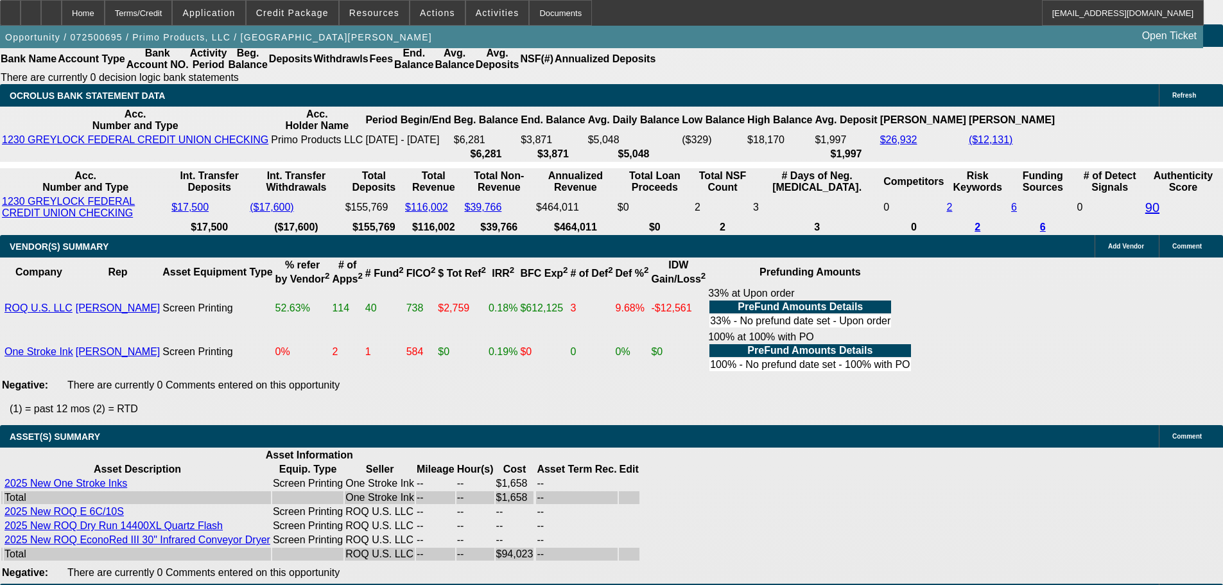
select select "3"
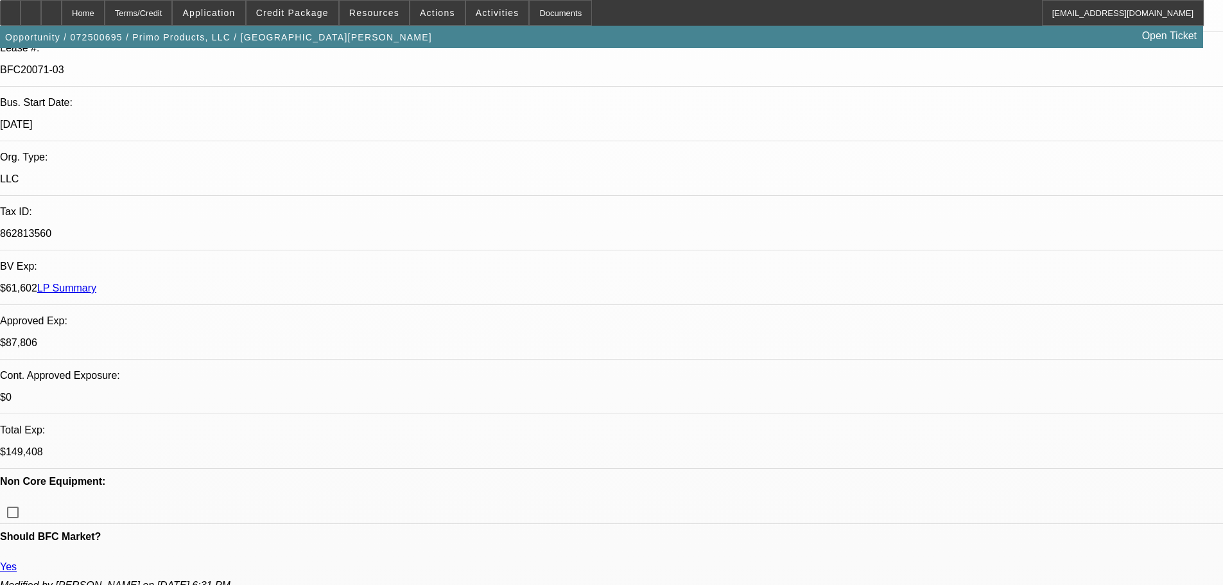
scroll to position [513, 0]
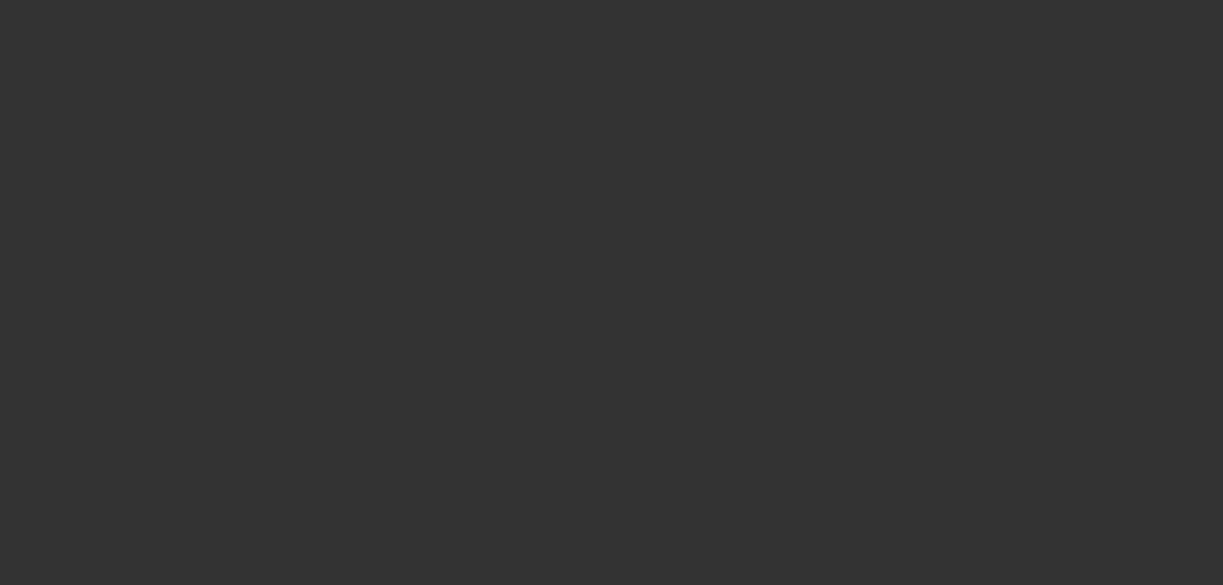
scroll to position [0, 0]
select select "0"
select select "2"
select select "0.1"
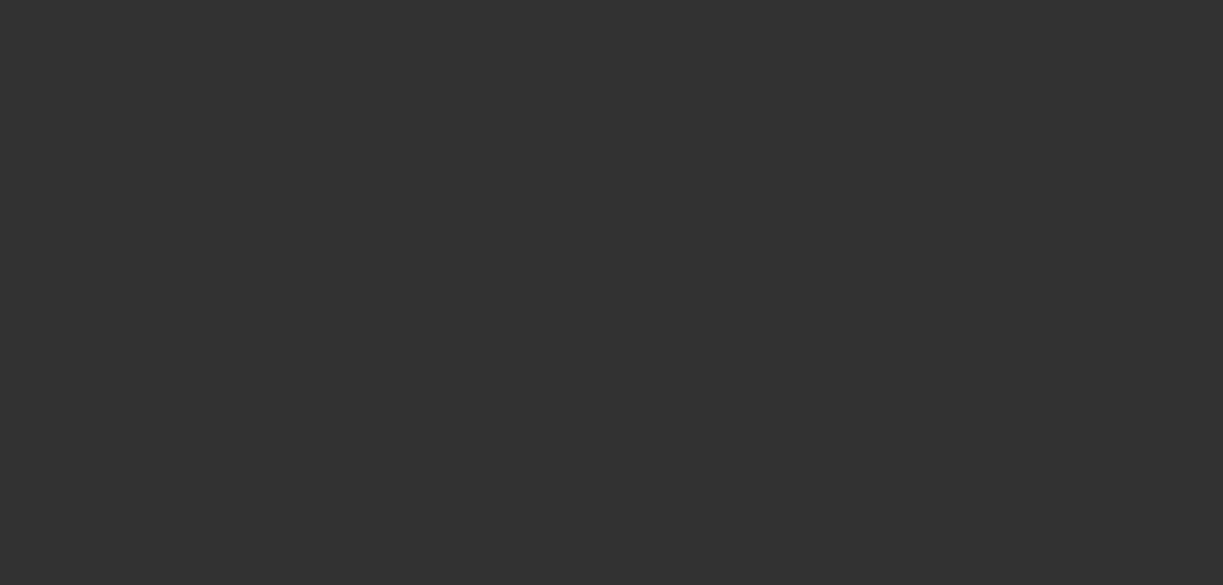
select select "4"
select select "0"
select select "2"
select select "0.1"
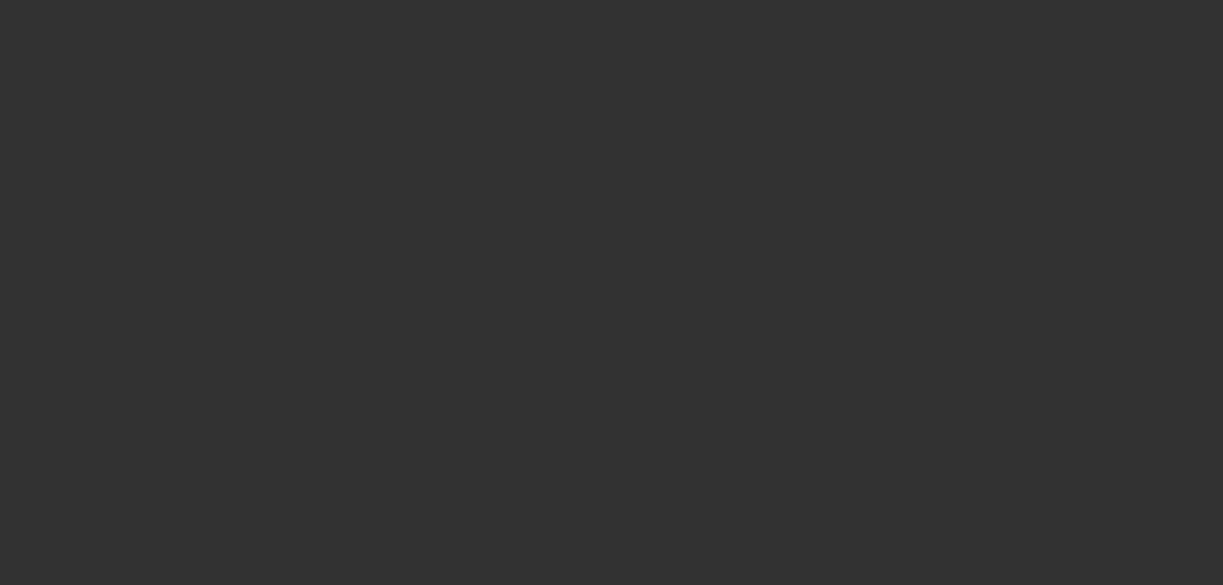
select select "4"
select select "0"
select select "2"
select select "0.1"
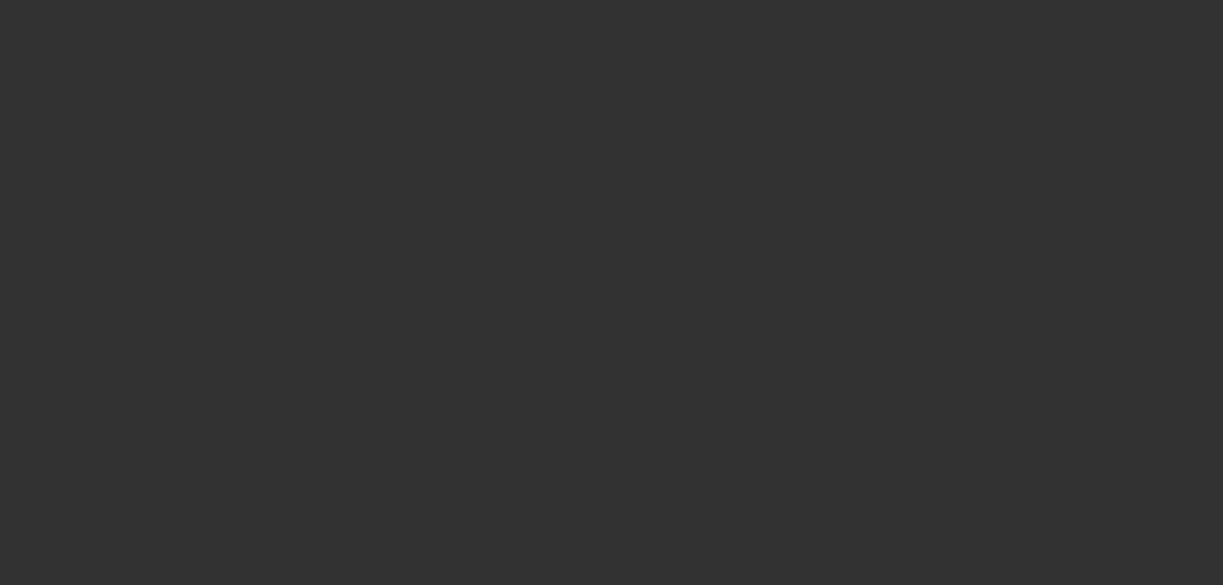
select select "4"
select select "0"
select select "2"
select select "0.1"
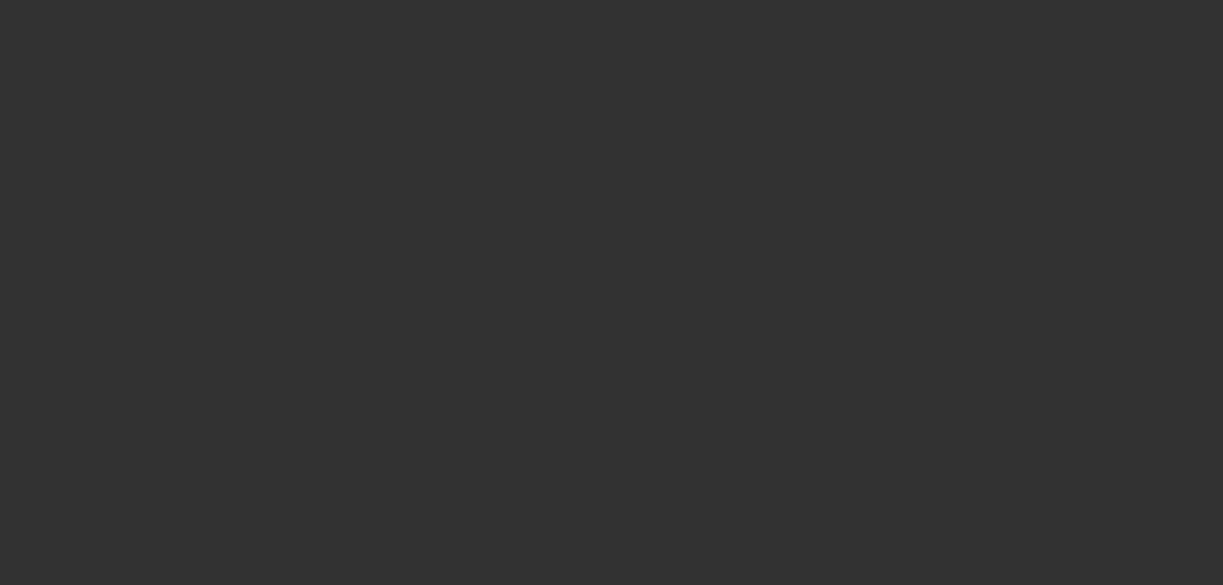
select select "4"
